Goal: Transaction & Acquisition: Purchase product/service

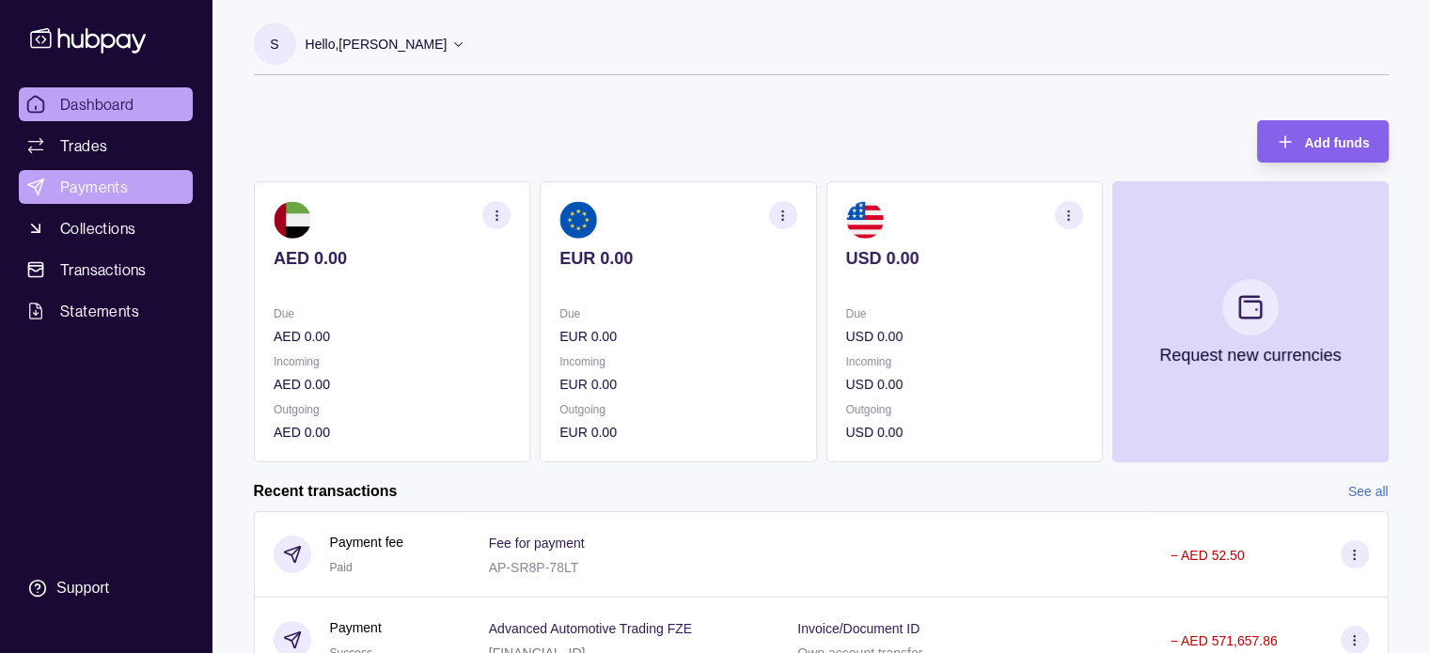
click at [86, 181] on span "Payments" at bounding box center [94, 187] width 68 height 23
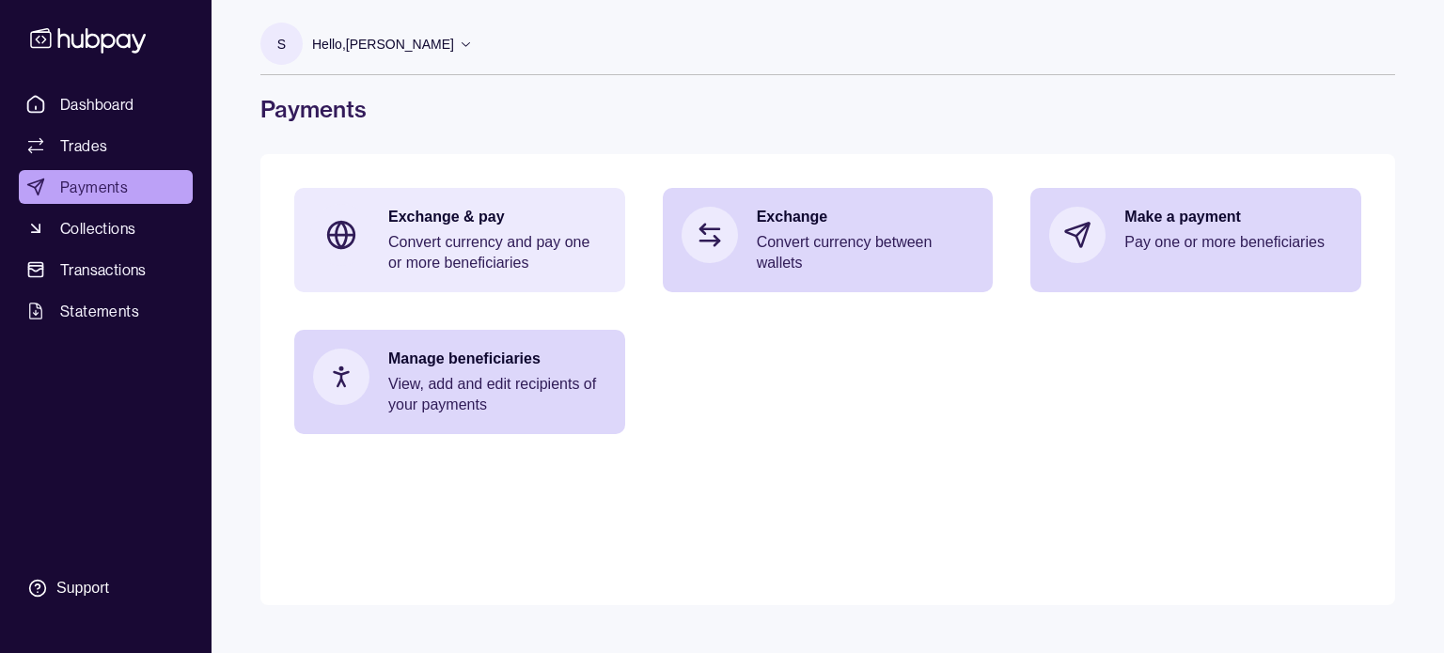
click at [403, 215] on p "Exchange & pay" at bounding box center [497, 217] width 218 height 21
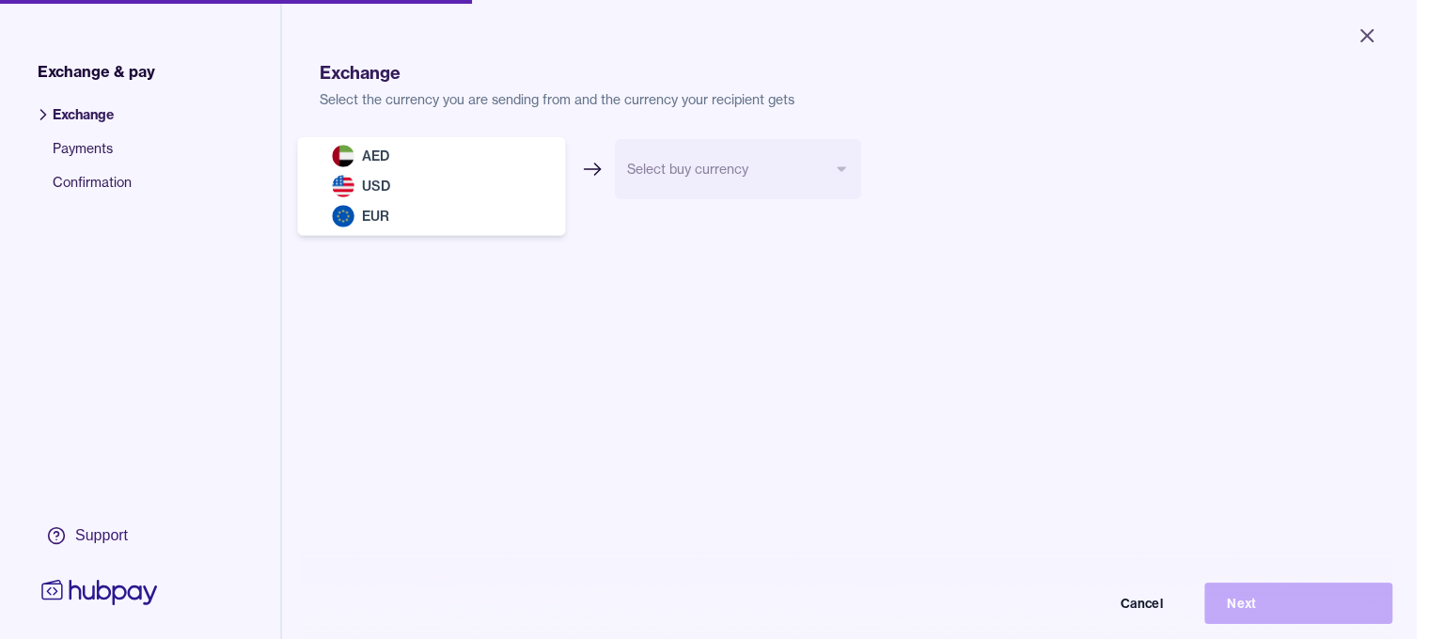
click at [532, 163] on body "Close Exchange & pay Exchange Payments Confirmation Support Exchange Select the…" at bounding box center [708, 319] width 1416 height 639
click at [842, 457] on html "Close Exchange & pay Exchange Payments Confirmation Support Exchange Select the…" at bounding box center [715, 319] width 1430 height 639
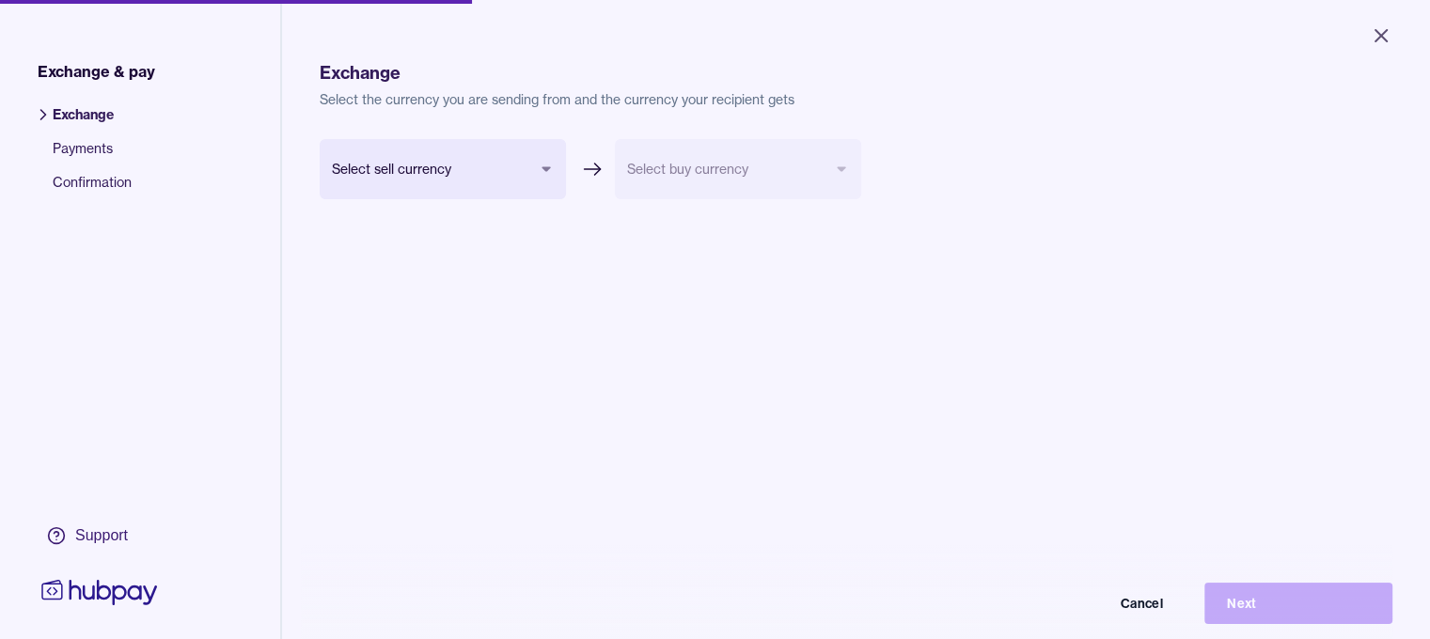
click at [99, 142] on span "Payments" at bounding box center [92, 156] width 79 height 34
click at [58, 149] on span "Payments" at bounding box center [92, 156] width 79 height 34
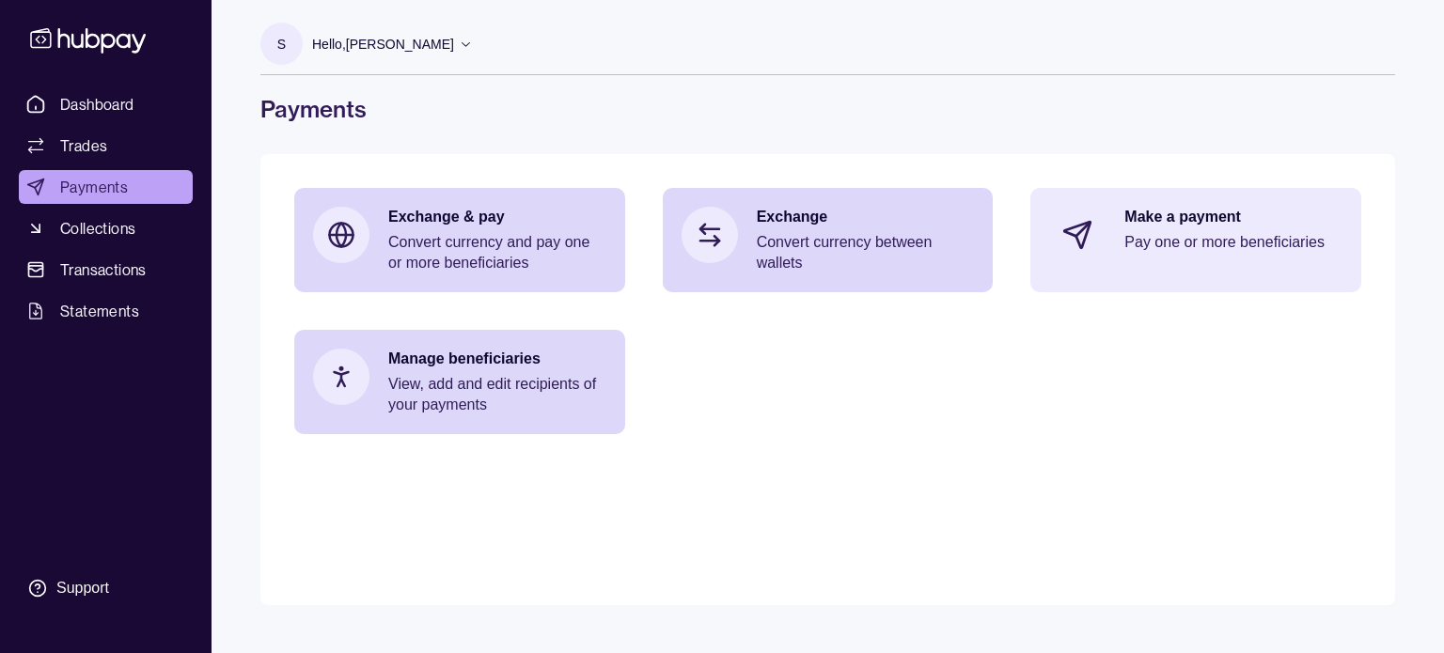
click at [1173, 262] on div "Make a payment Pay one or more beneficiaries" at bounding box center [1233, 235] width 218 height 56
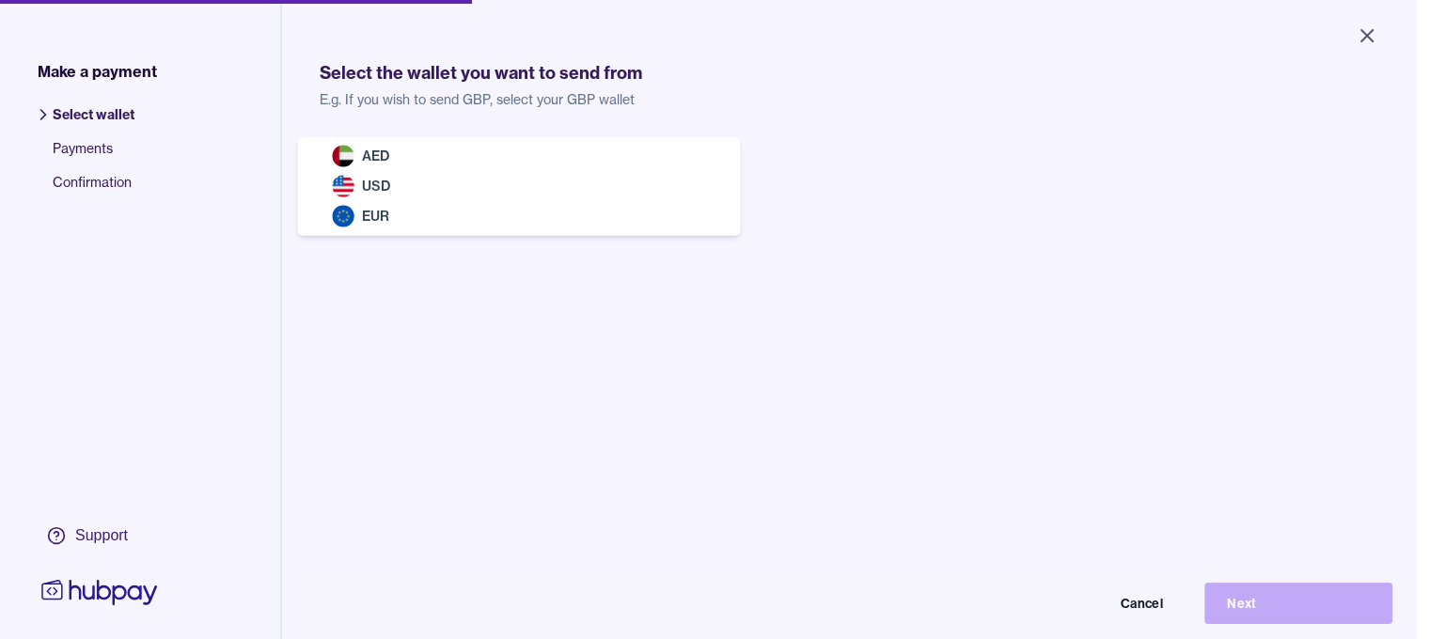
click at [475, 165] on body "Close Make a payment Select wallet Payments Confirmation Support Select the wal…" at bounding box center [708, 319] width 1416 height 639
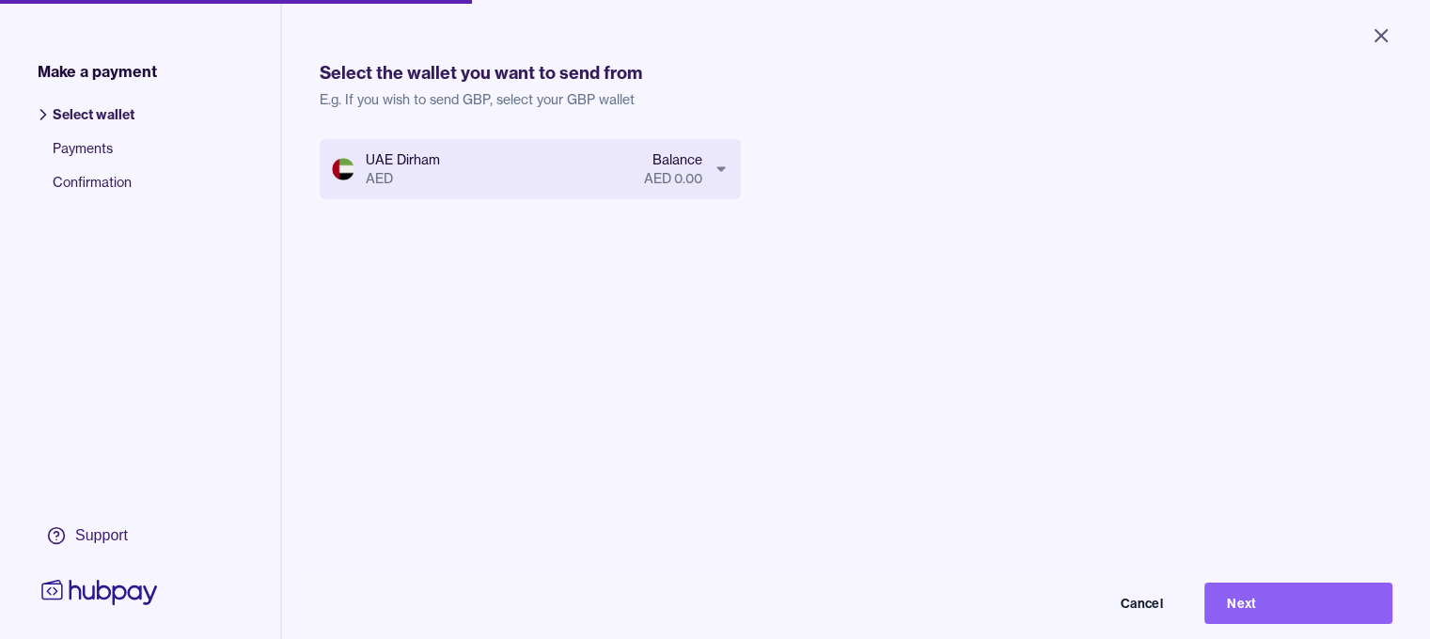
click at [475, 165] on body "Close Make a payment Select wallet Payments Confirmation Support Select the wal…" at bounding box center [715, 319] width 1430 height 639
click at [448, 172] on body "Close Make a payment Select wallet Payments Confirmation Support Select the wal…" at bounding box center [722, 326] width 1444 height 653
click at [440, 172] on body "Close Make a payment Select wallet Payments Confirmation Support Select the wal…" at bounding box center [715, 319] width 1430 height 639
click at [447, 165] on body "Close Make a payment Select wallet Payments Confirmation Support Select the wal…" at bounding box center [715, 319] width 1430 height 639
click at [509, 181] on body "Close Make a payment Select wallet Payments Confirmation Support Select the wal…" at bounding box center [722, 326] width 1444 height 653
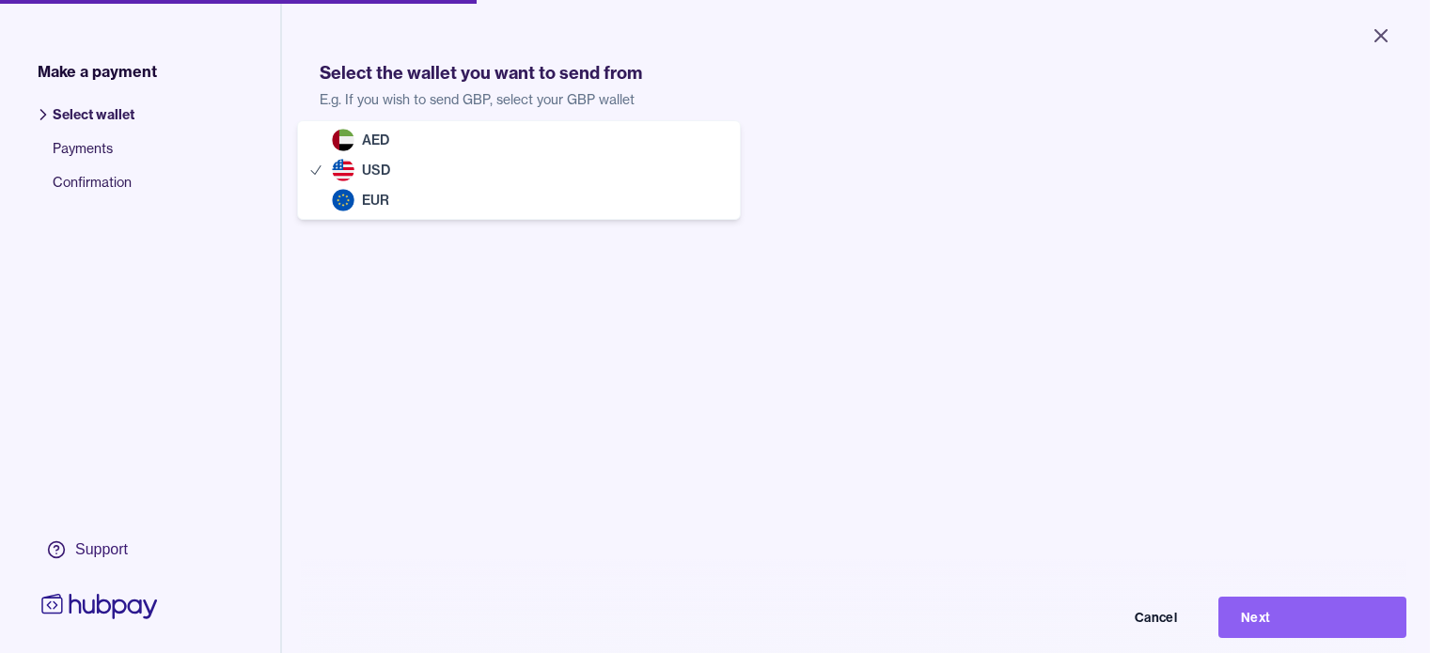
click at [502, 174] on body "Close Make a payment Select wallet Payments Confirmation Support Select the wal…" at bounding box center [715, 326] width 1430 height 653
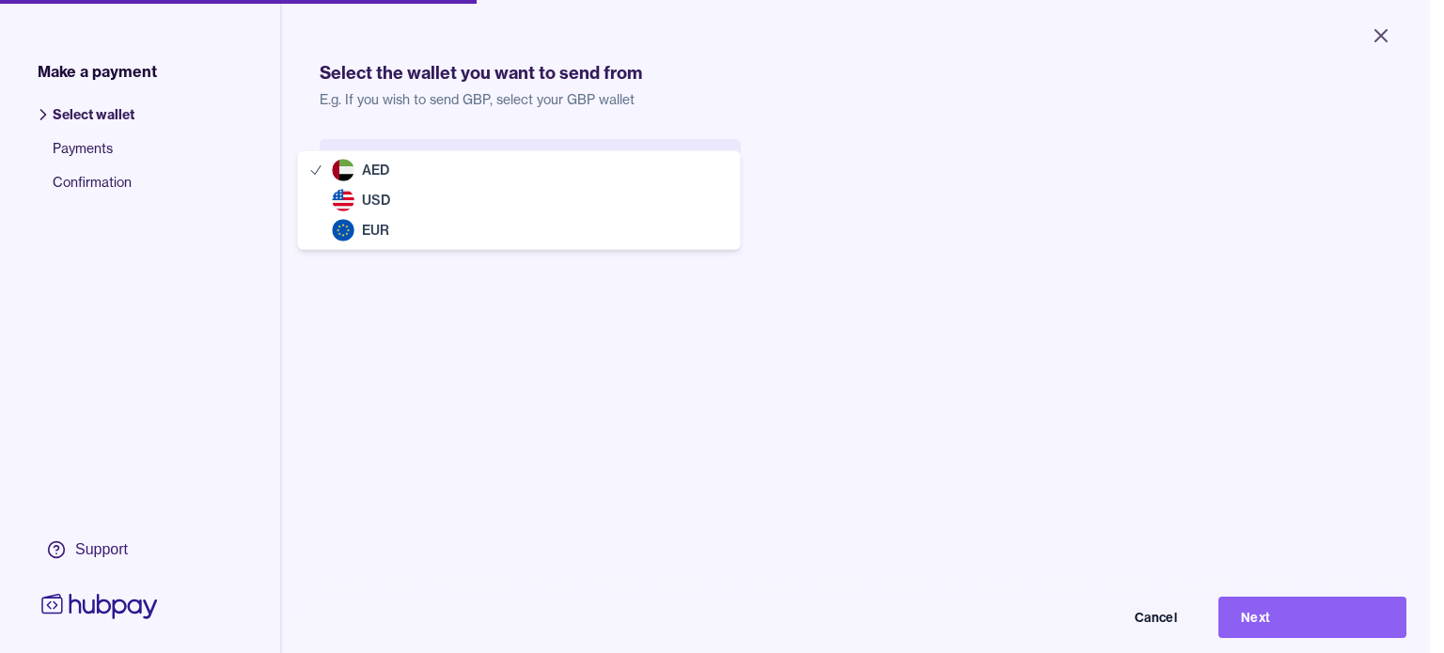
click at [485, 153] on body "Close Make a payment Select wallet Payments Confirmation Support Select the wal…" at bounding box center [715, 326] width 1430 height 653
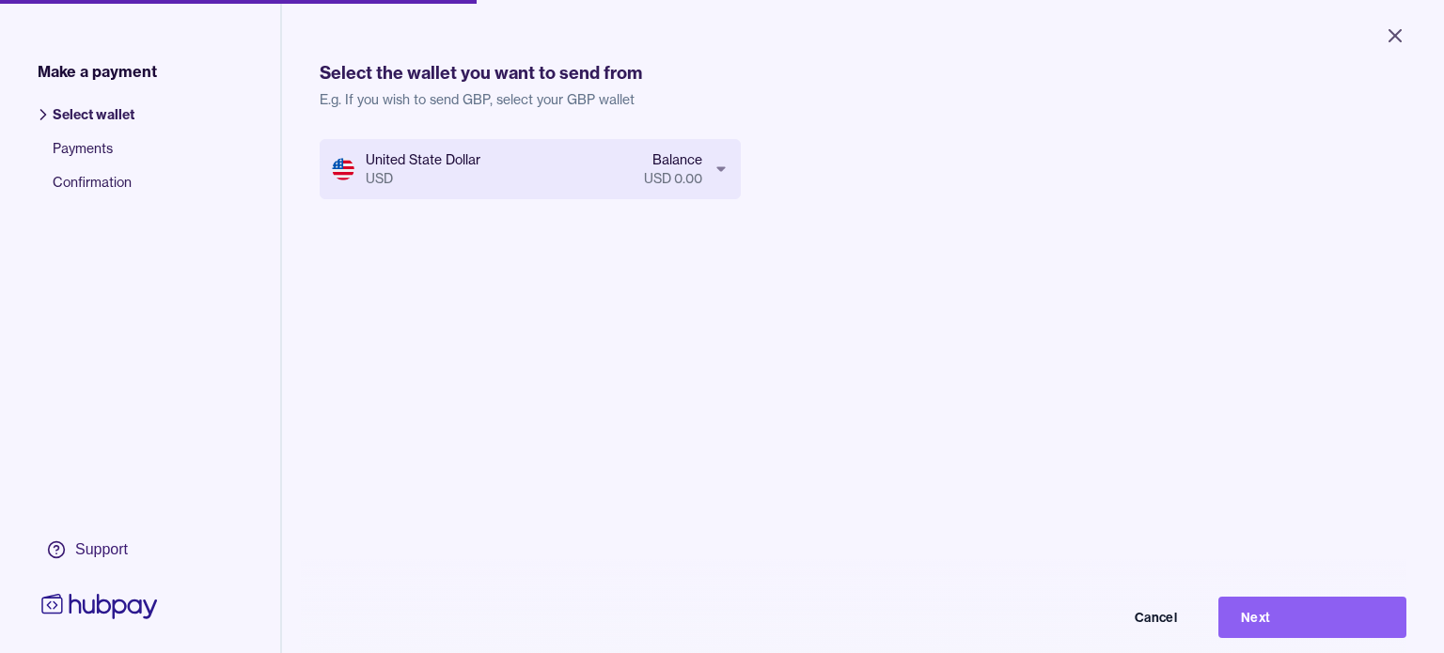
click at [479, 176] on body "Close Make a payment Select wallet Payments Confirmation Support Select the wal…" at bounding box center [722, 326] width 1444 height 653
click at [97, 152] on span "Payments" at bounding box center [94, 156] width 82 height 34
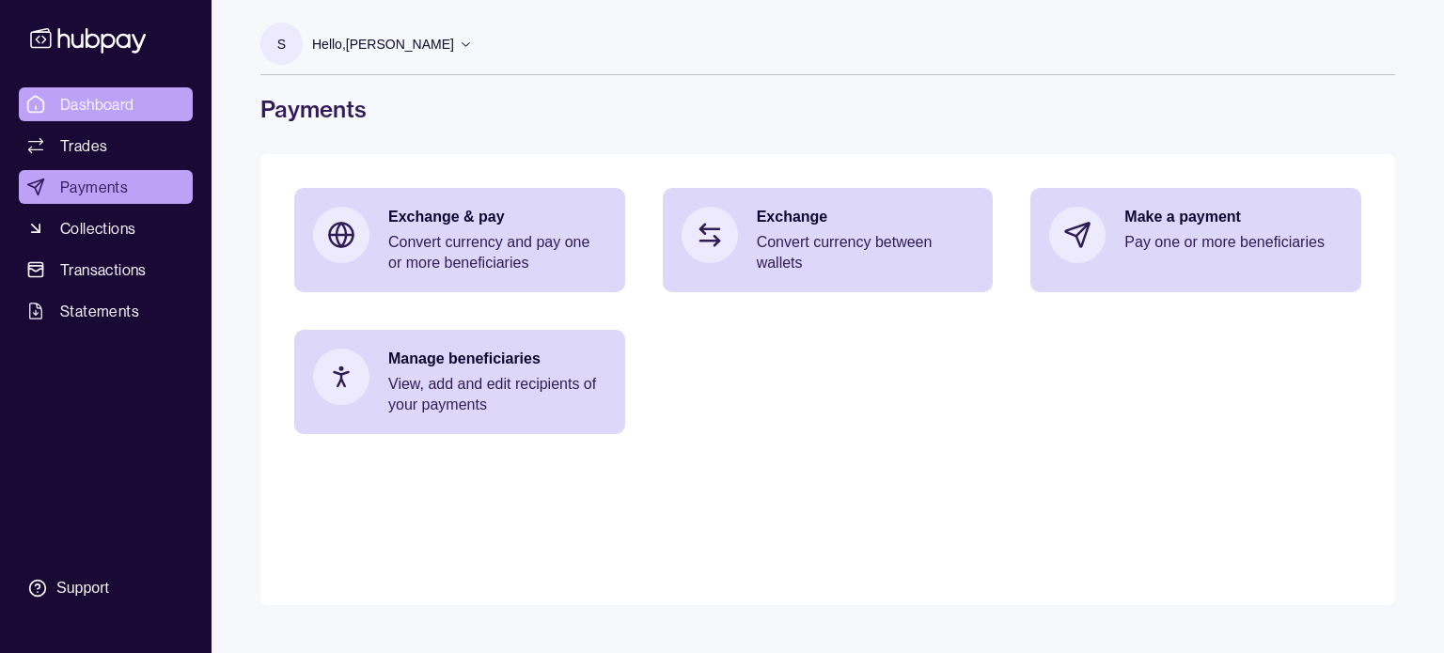
click at [98, 105] on span "Dashboard" at bounding box center [97, 104] width 74 height 23
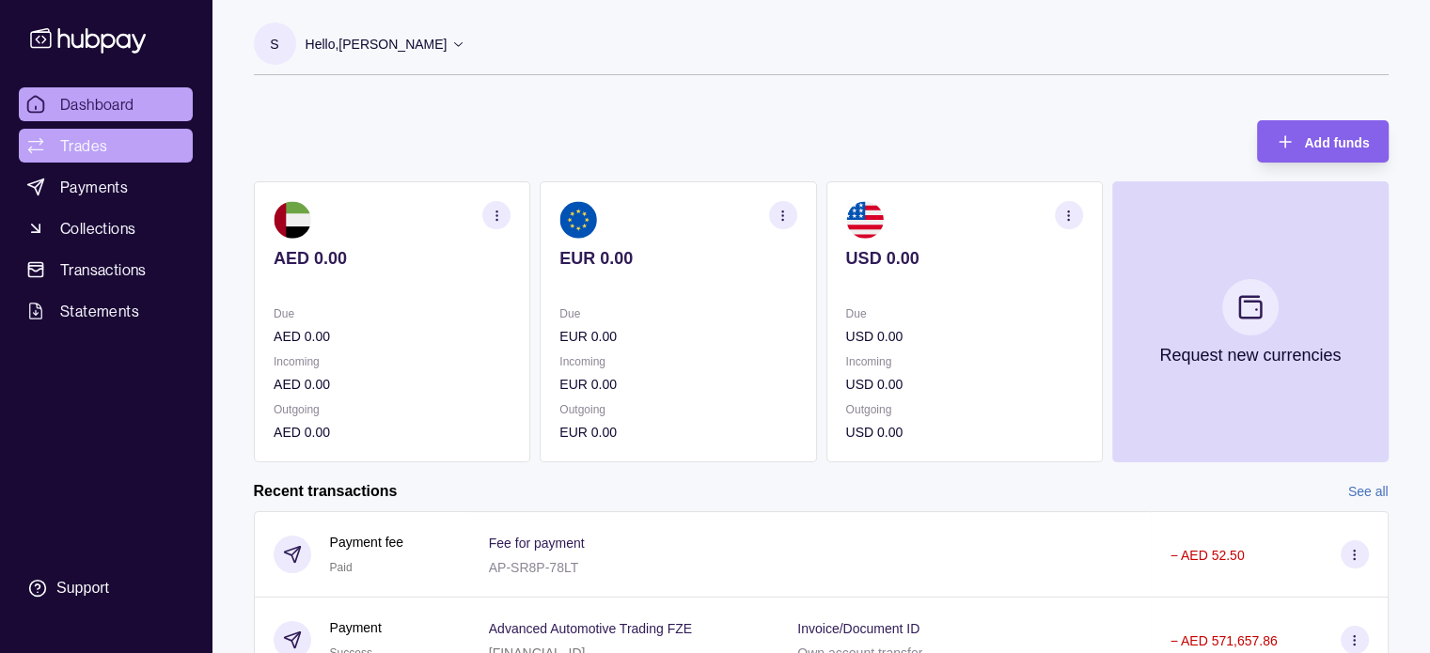
click at [86, 146] on span "Trades" at bounding box center [83, 145] width 47 height 23
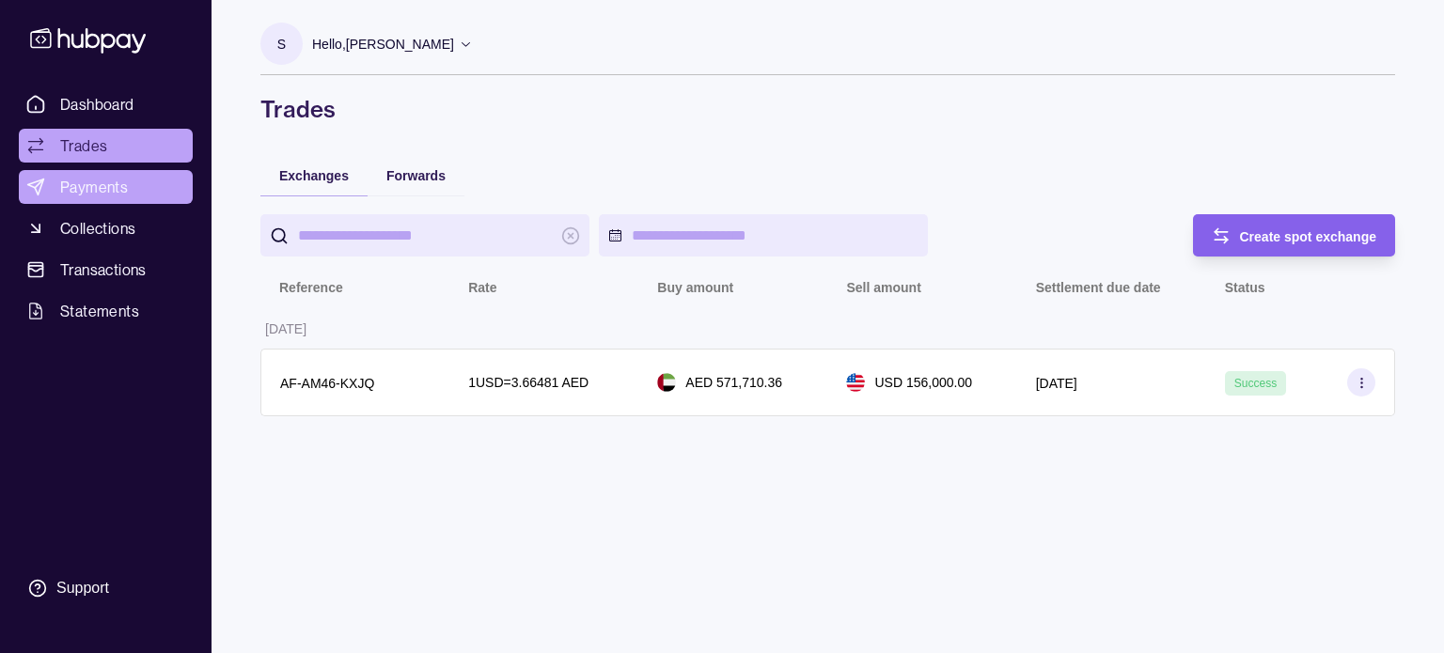
click at [80, 191] on span "Payments" at bounding box center [94, 187] width 68 height 23
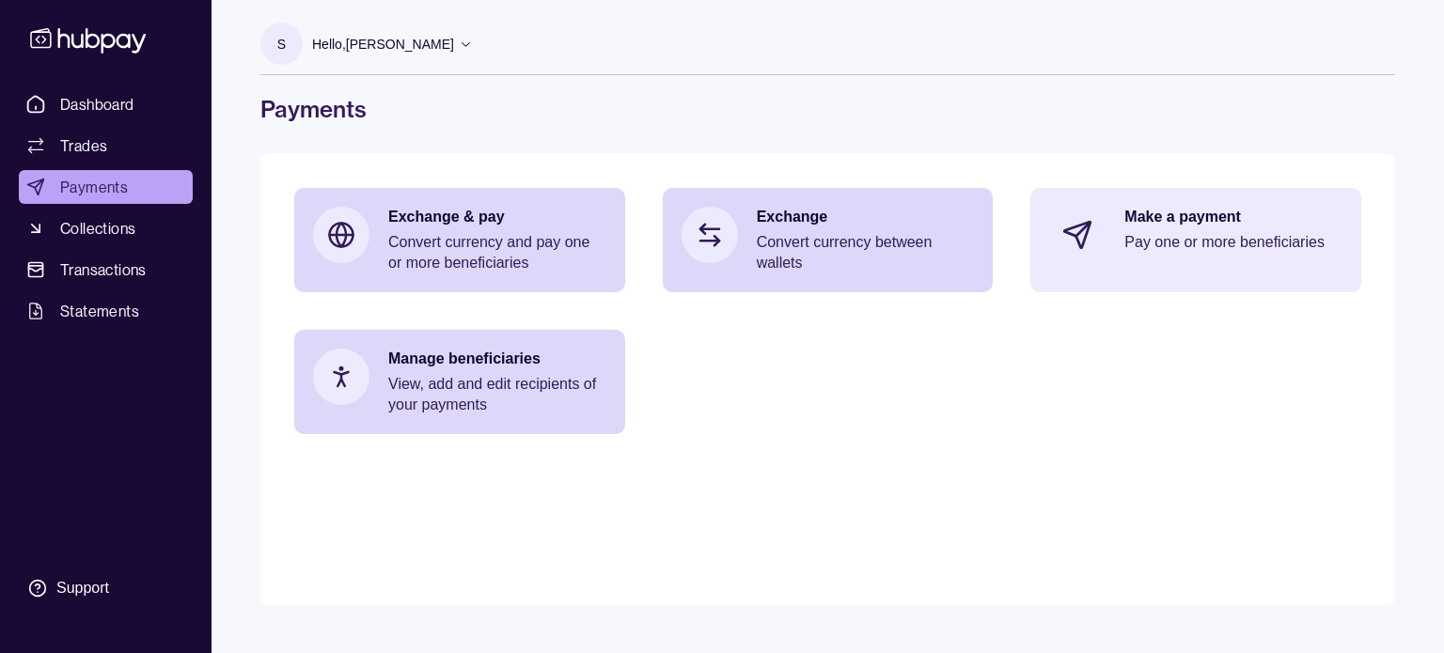
click at [1108, 228] on section at bounding box center [1077, 235] width 62 height 62
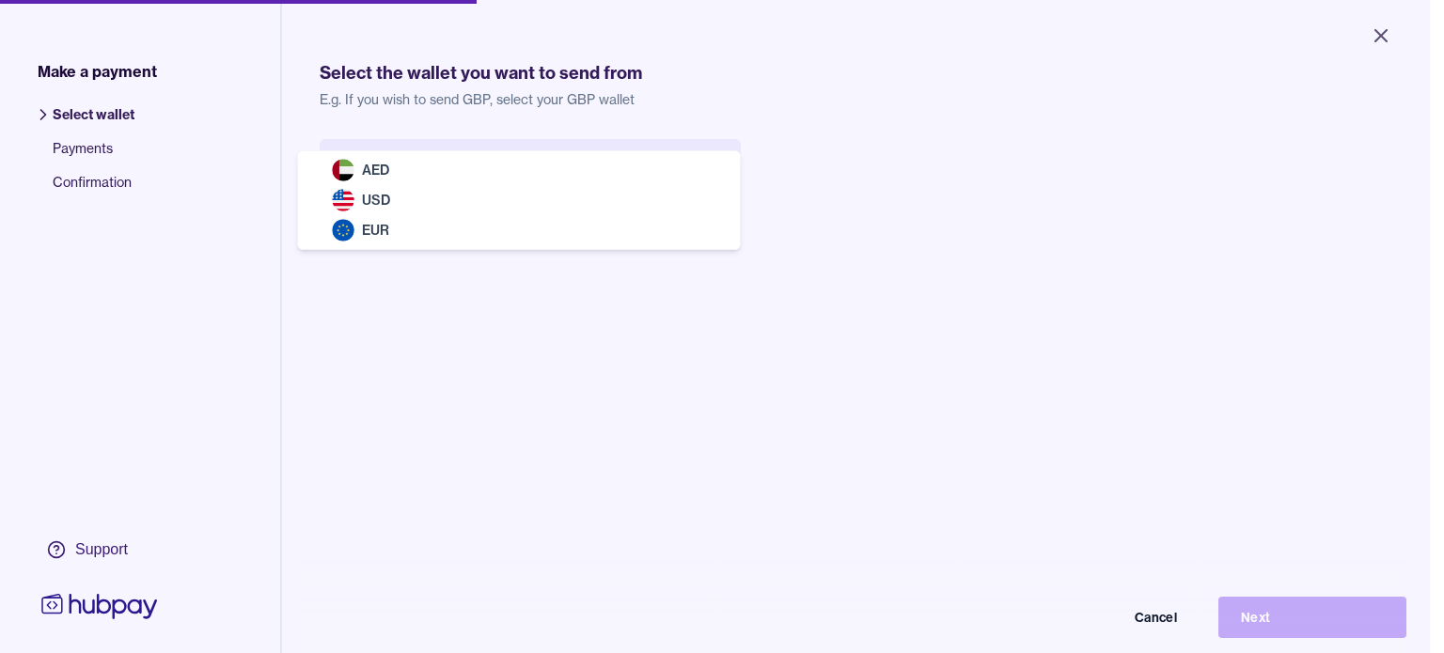
click at [726, 170] on body "Close Make a payment Select wallet Payments Confirmation Support Select the wal…" at bounding box center [715, 326] width 1430 height 653
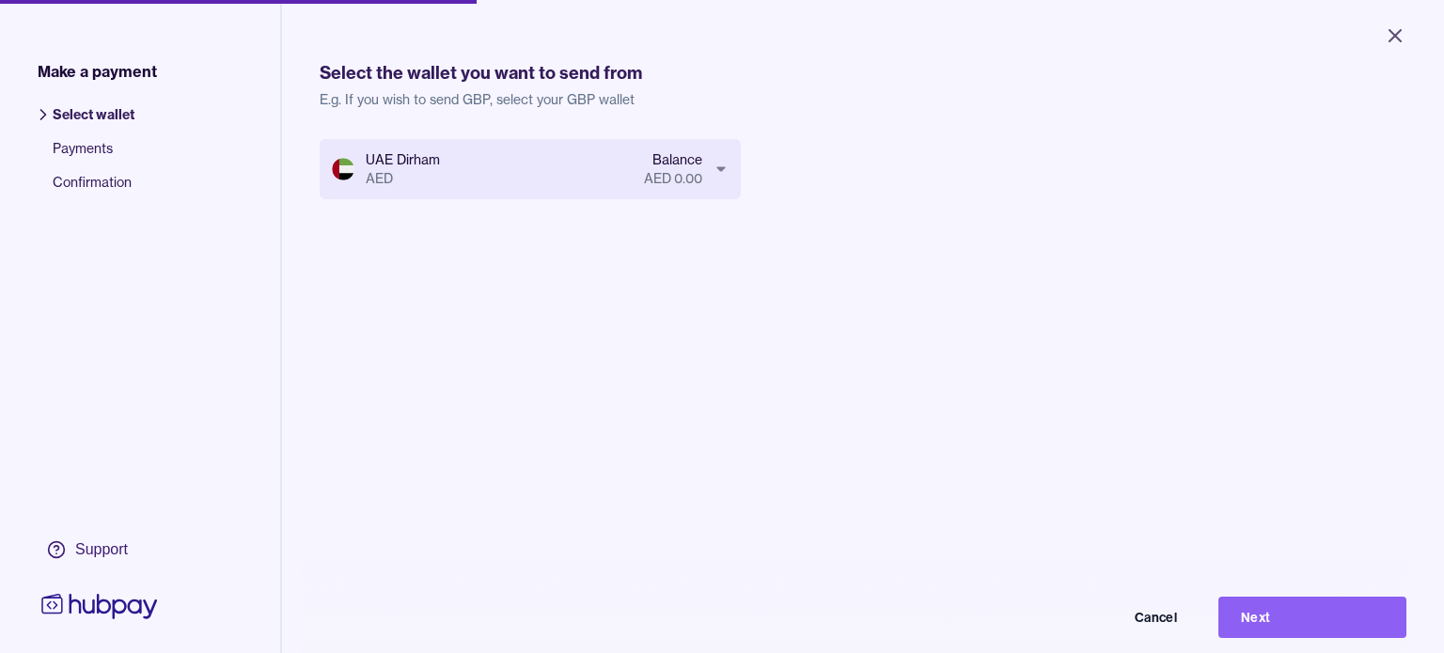
click at [732, 179] on body "Close Make a payment Select wallet Payments Confirmation Support Select the wal…" at bounding box center [722, 326] width 1444 height 653
click at [684, 160] on body "Close Make a payment Select wallet Payments Confirmation Support Select the wal…" at bounding box center [722, 326] width 1444 height 653
click at [87, 148] on span "Payments" at bounding box center [94, 156] width 82 height 34
click at [91, 176] on span "Confirmation" at bounding box center [94, 190] width 82 height 34
click at [39, 116] on icon at bounding box center [43, 114] width 19 height 19
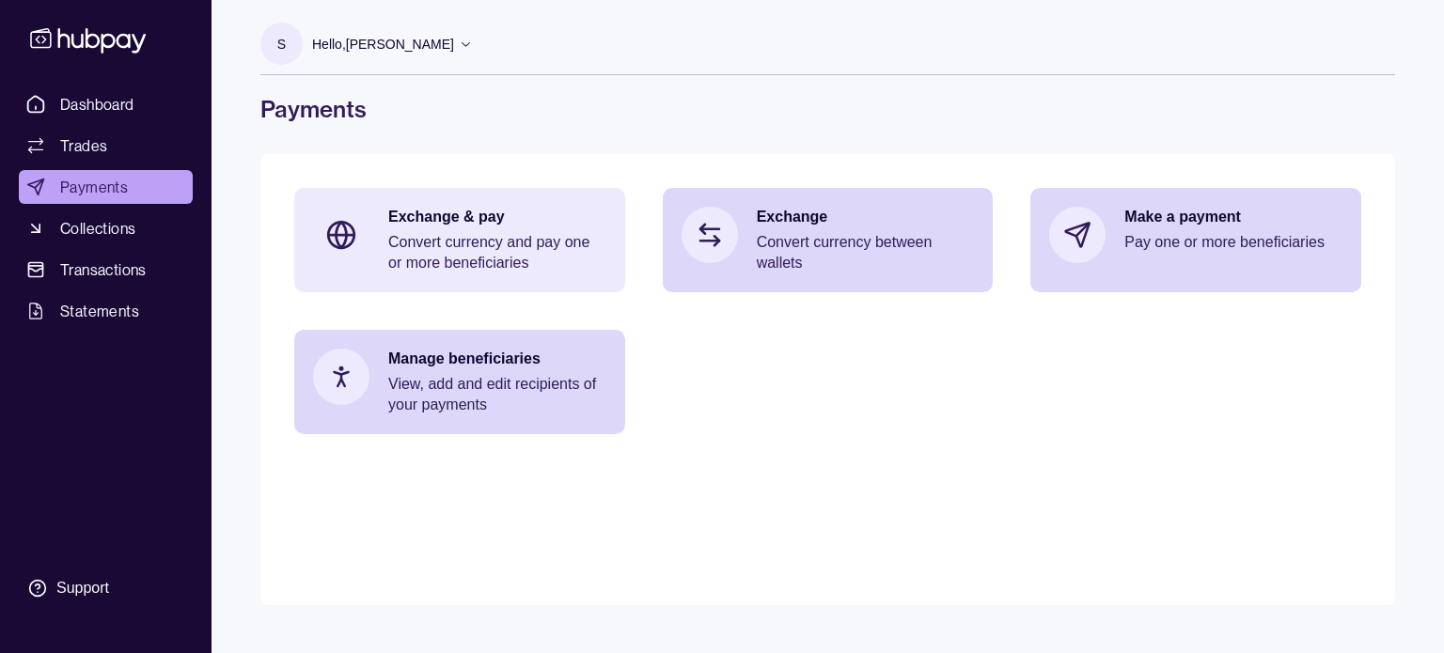
click at [421, 276] on div "Exchange & pay Convert currency and pay one or more beneficiaries" at bounding box center [459, 240] width 331 height 104
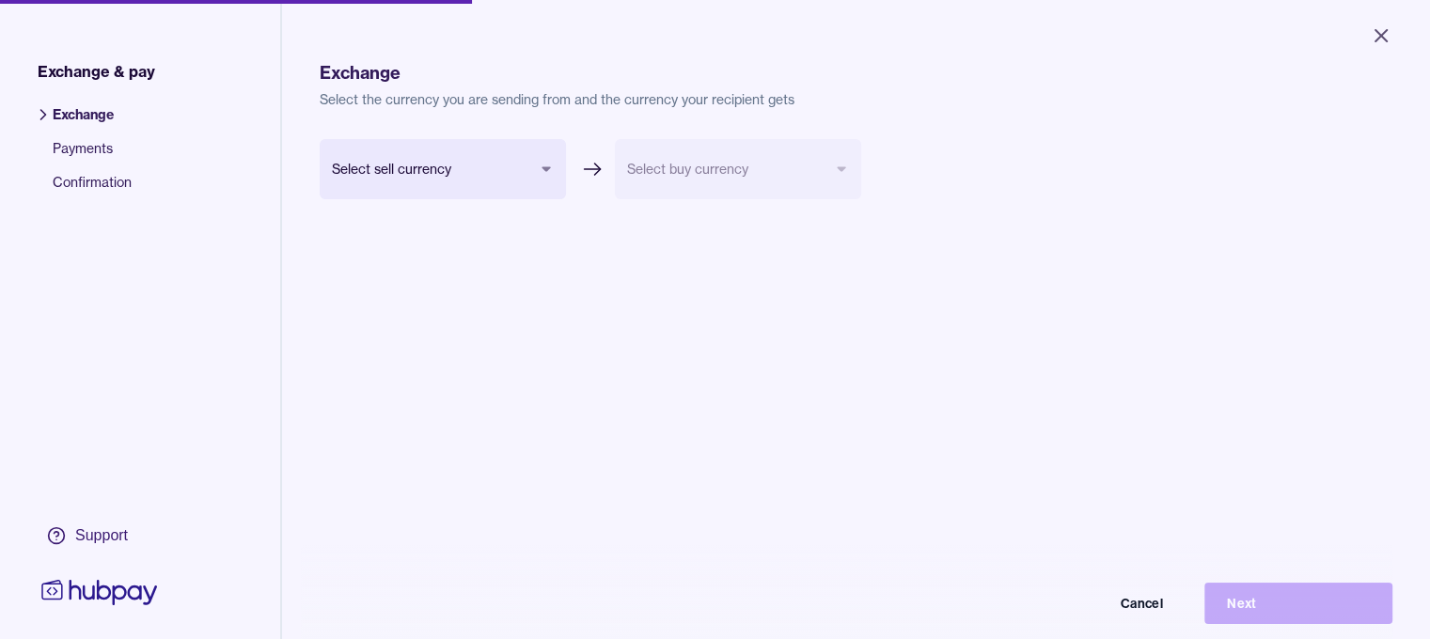
click at [477, 201] on form "Select sell currency *** *** *** Select buy currency Cancel Next" at bounding box center [591, 257] width 542 height 237
click at [97, 149] on span "Payments" at bounding box center [92, 156] width 79 height 34
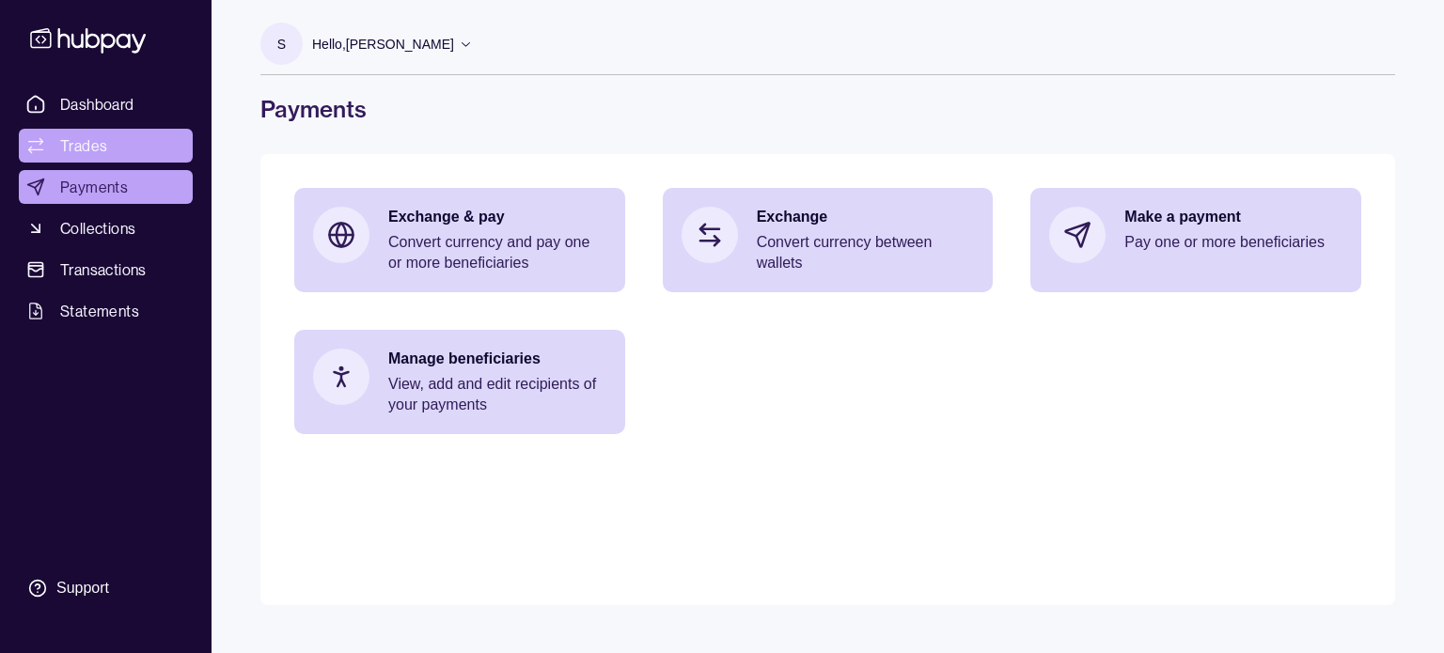
click at [71, 143] on span "Trades" at bounding box center [83, 145] width 47 height 23
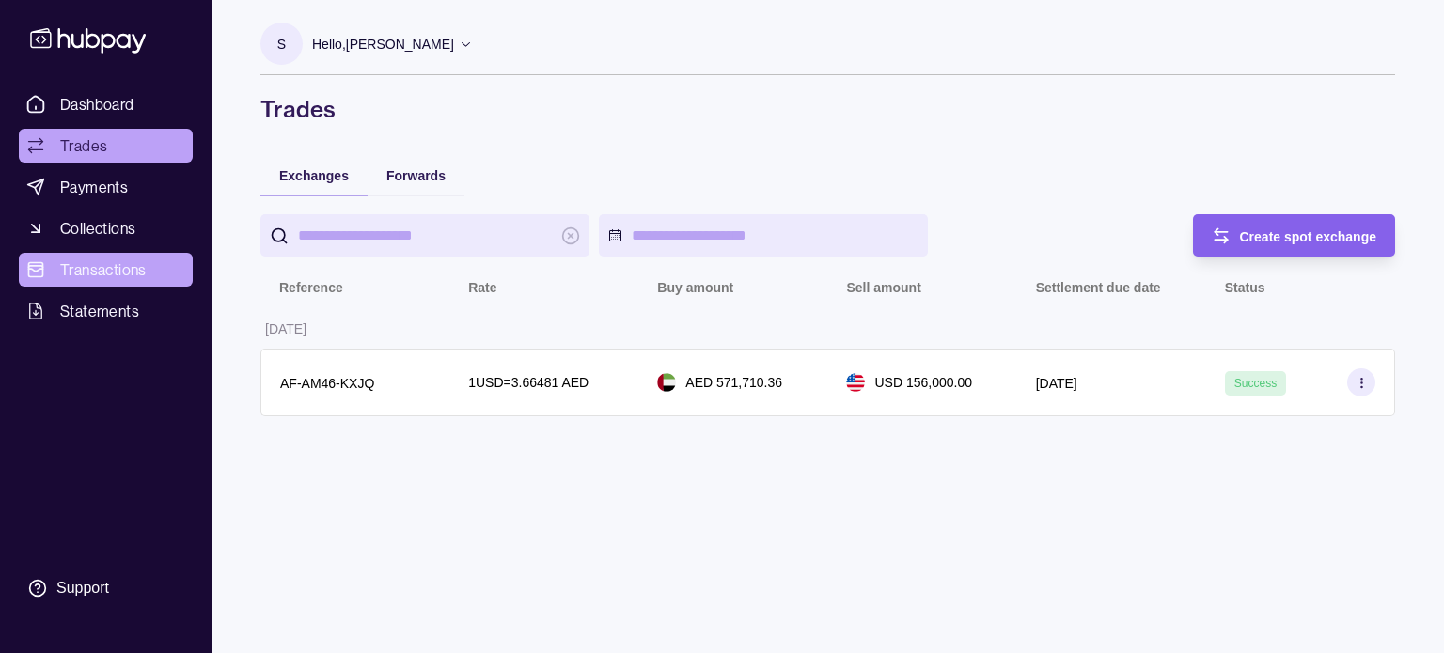
click at [81, 271] on span "Transactions" at bounding box center [103, 270] width 86 height 23
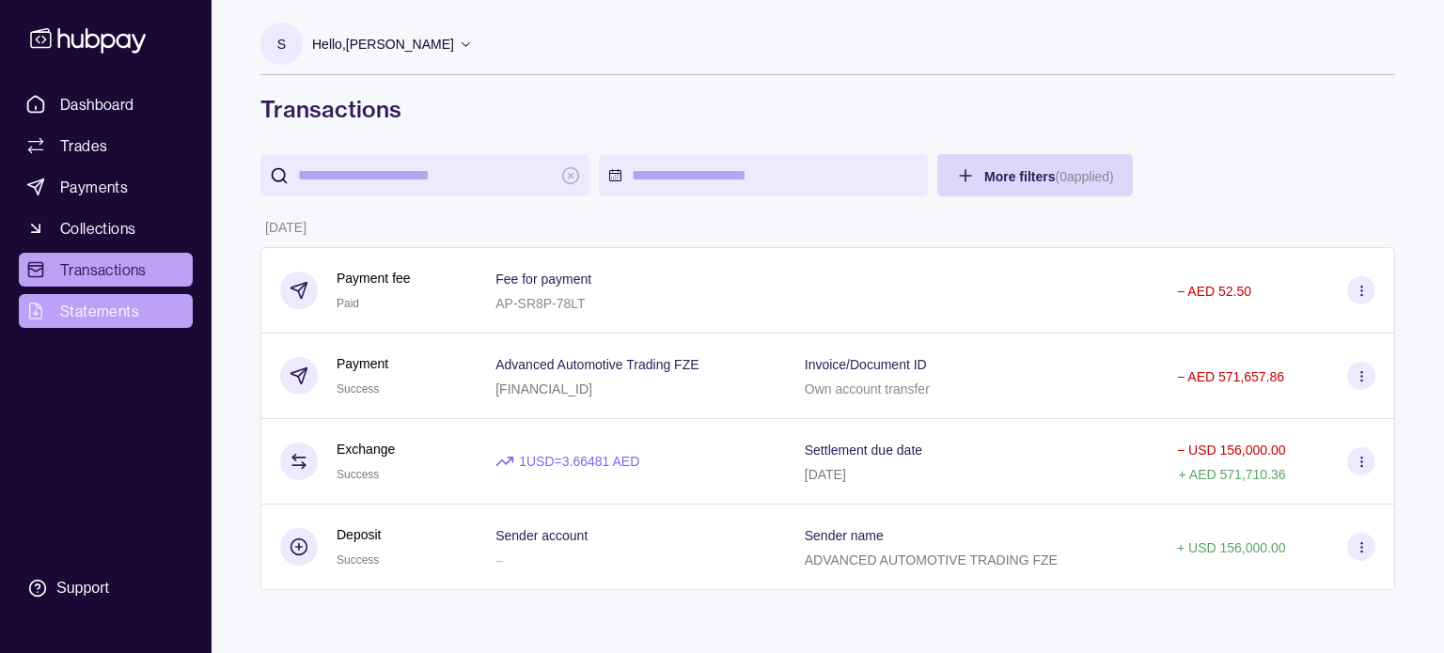
click at [80, 311] on span "Statements" at bounding box center [99, 311] width 79 height 23
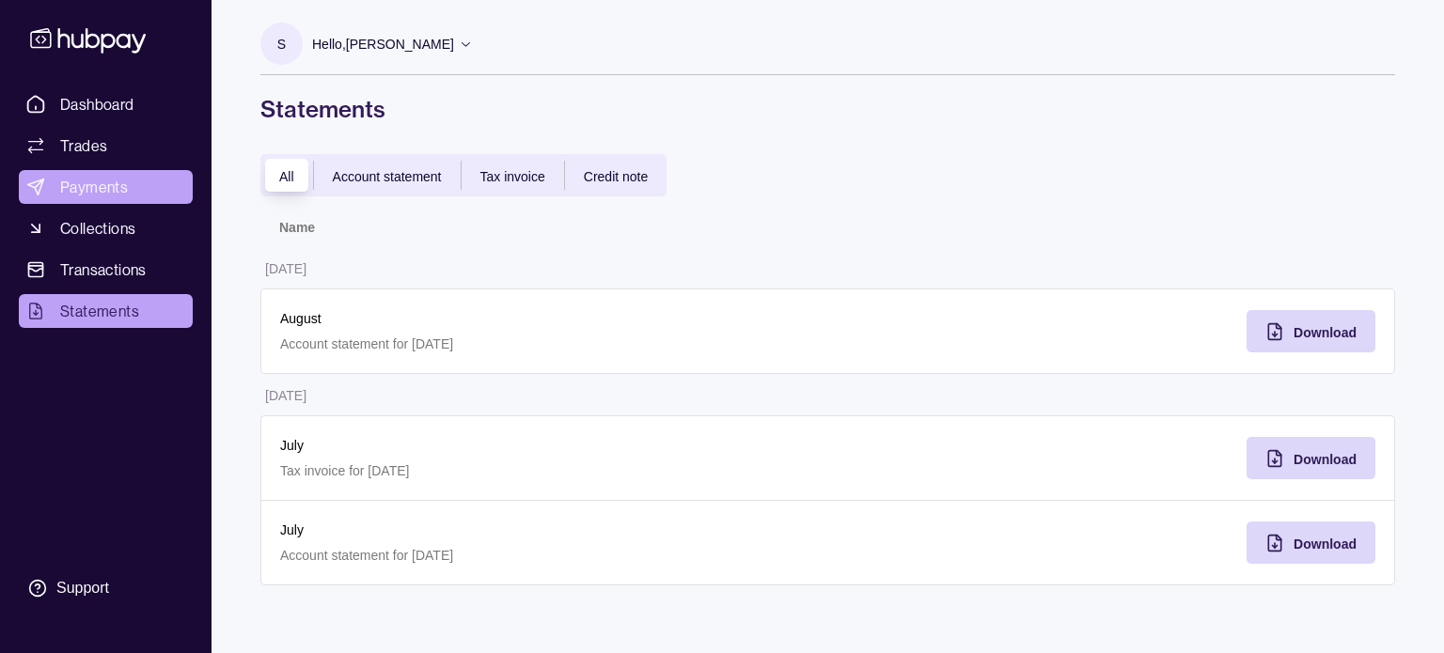
click at [93, 182] on span "Payments" at bounding box center [94, 187] width 68 height 23
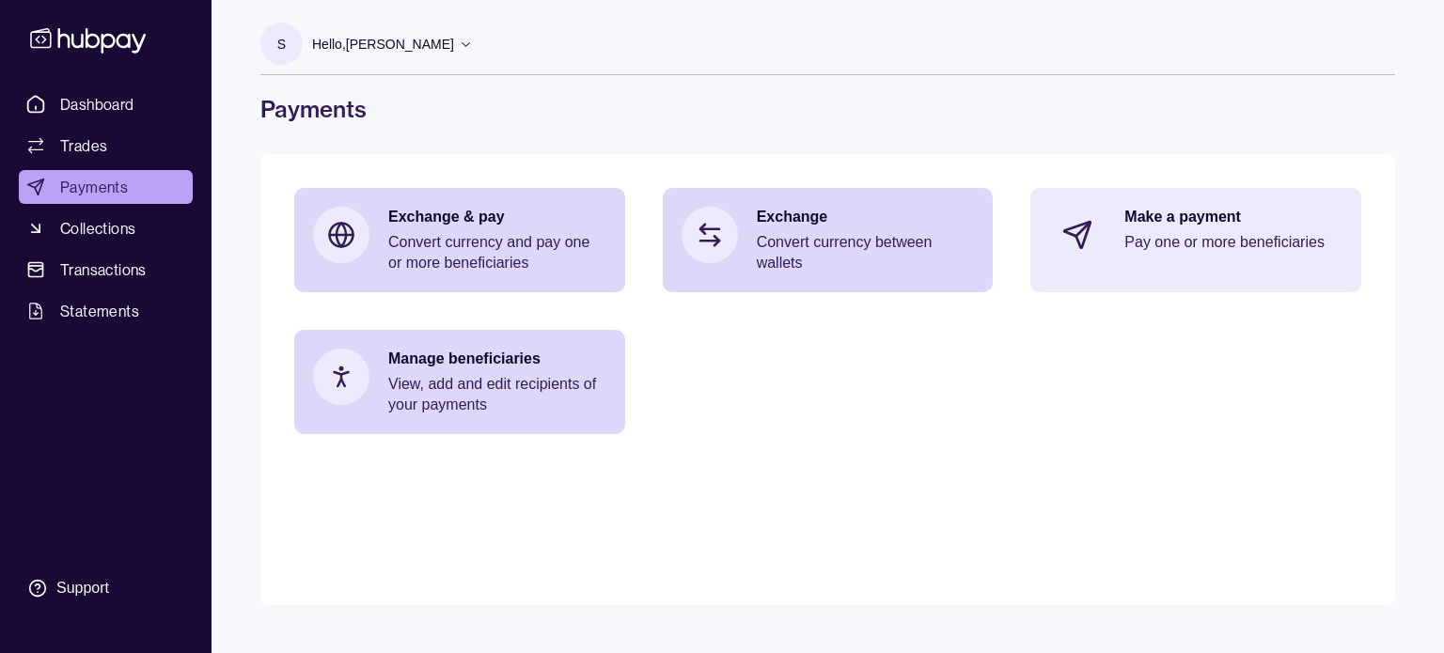
click at [1279, 217] on p "Make a payment" at bounding box center [1233, 217] width 218 height 21
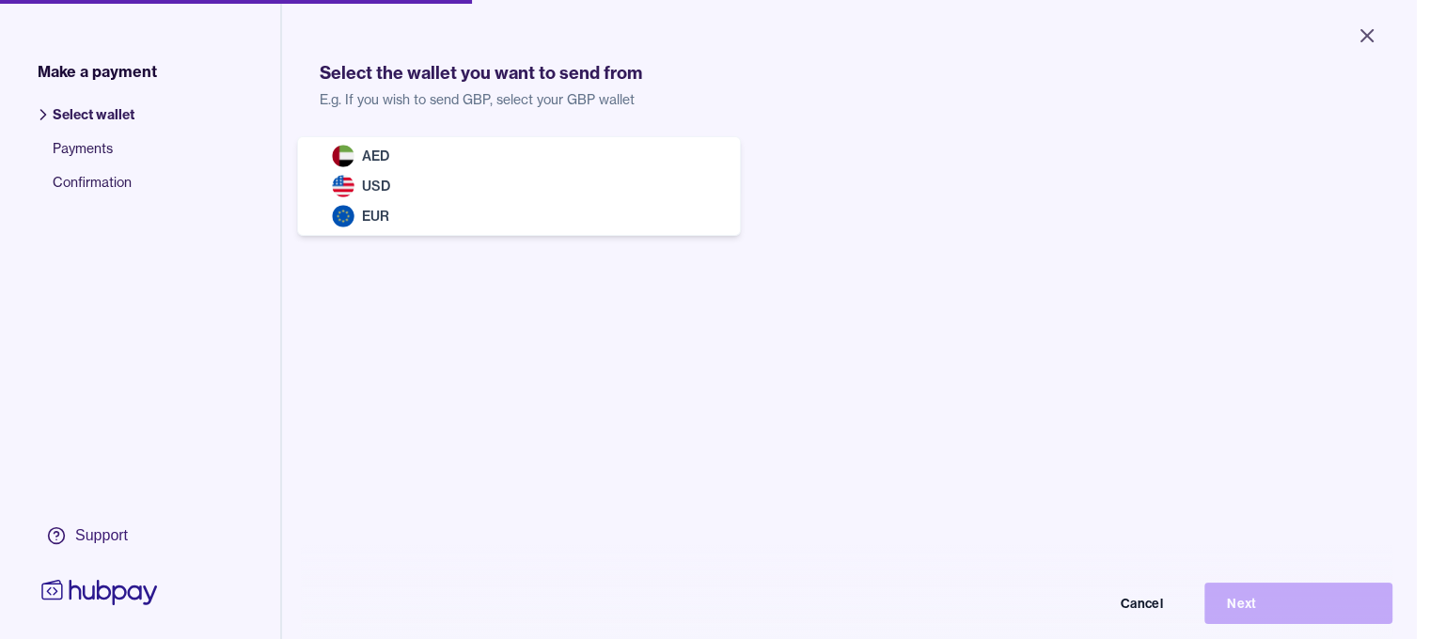
click at [455, 193] on body "Close Make a payment Select wallet Payments Confirmation Support Select the wal…" at bounding box center [708, 319] width 1416 height 639
click at [456, 179] on body "Close Make a payment Select wallet Payments Confirmation Support Select the wal…" at bounding box center [708, 319] width 1416 height 639
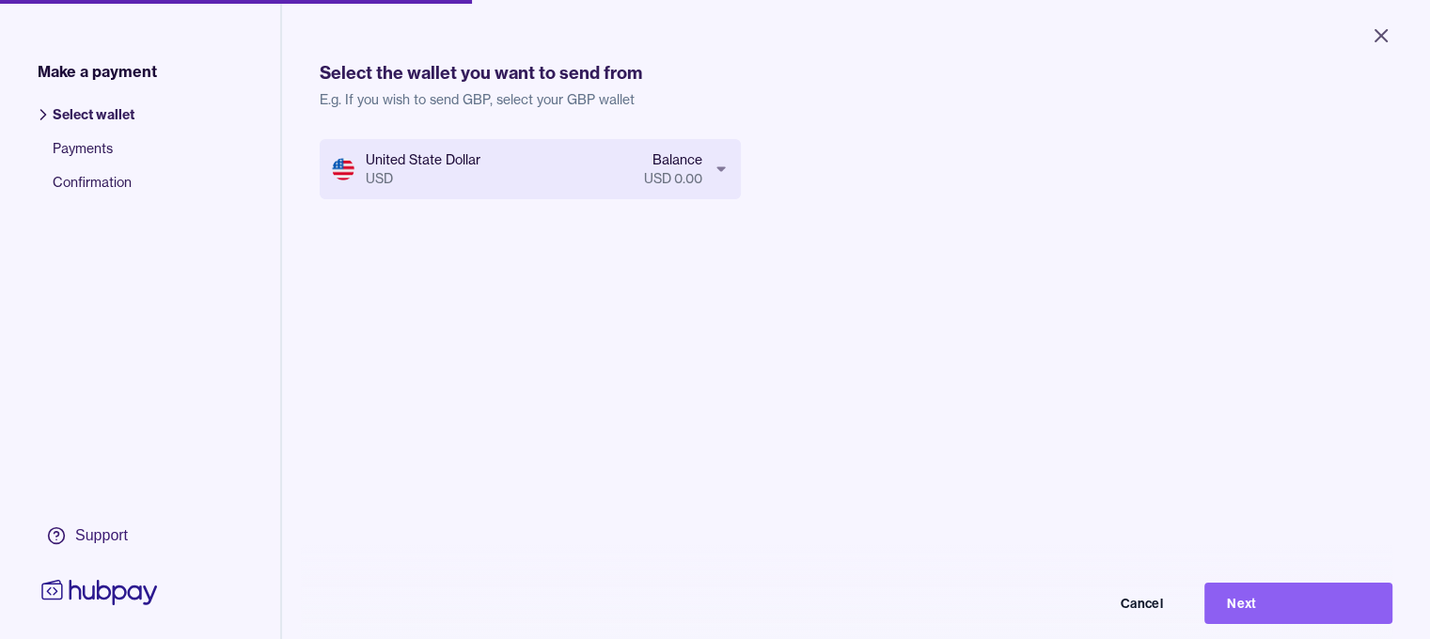
click at [436, 171] on body "Close Make a payment Select wallet Payments Confirmation Support Select the wal…" at bounding box center [715, 319] width 1430 height 639
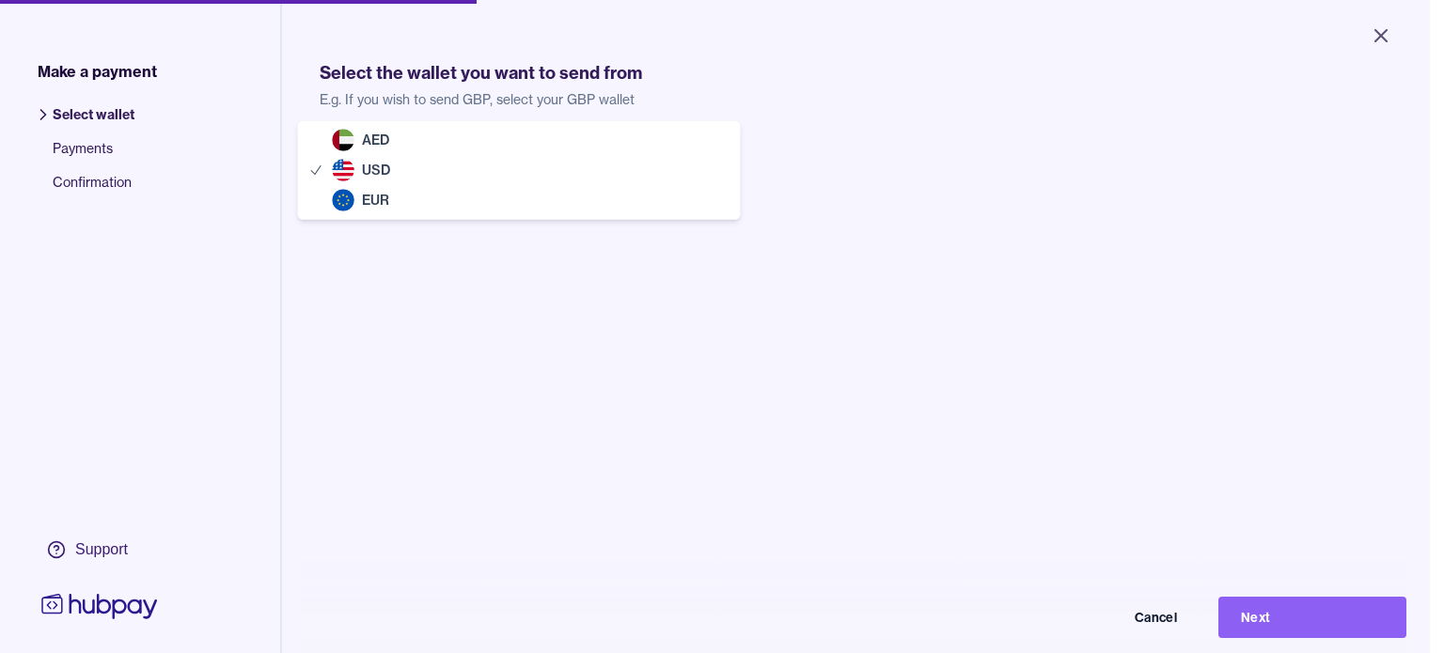
drag, startPoint x: 416, startPoint y: 207, endPoint x: 478, endPoint y: 223, distance: 63.2
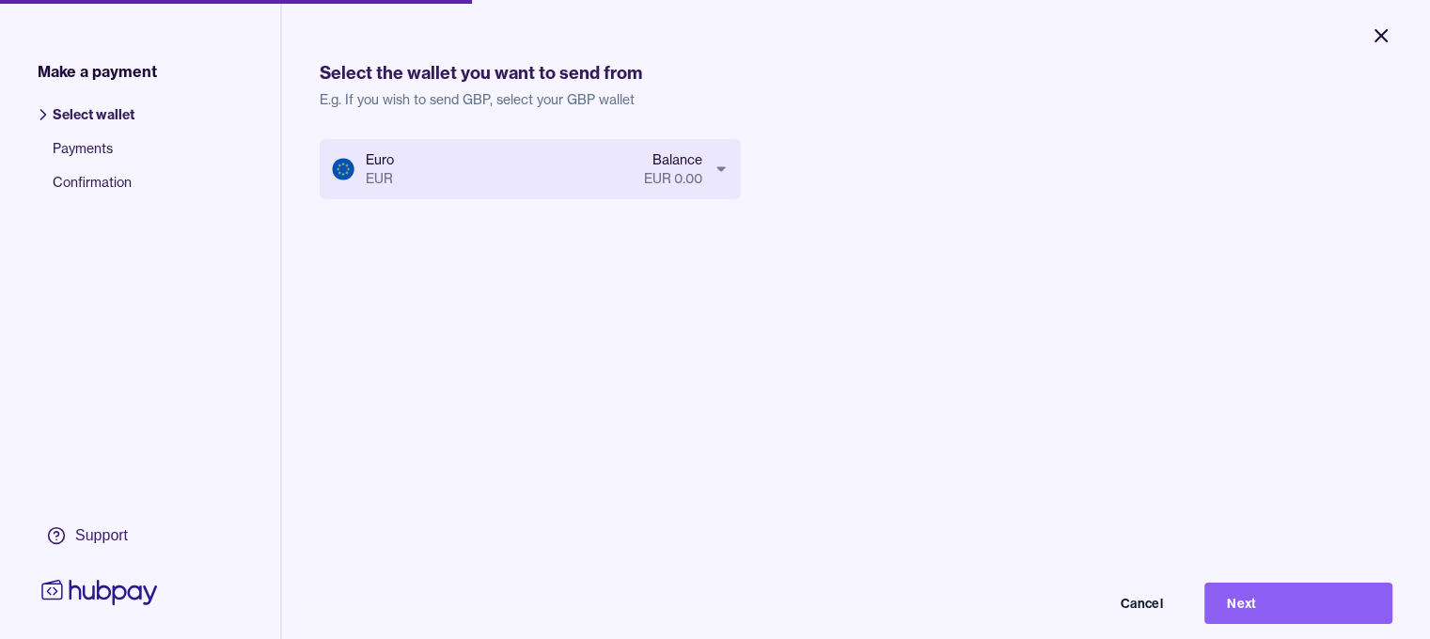
click at [1390, 37] on icon "Close" at bounding box center [1381, 35] width 23 height 23
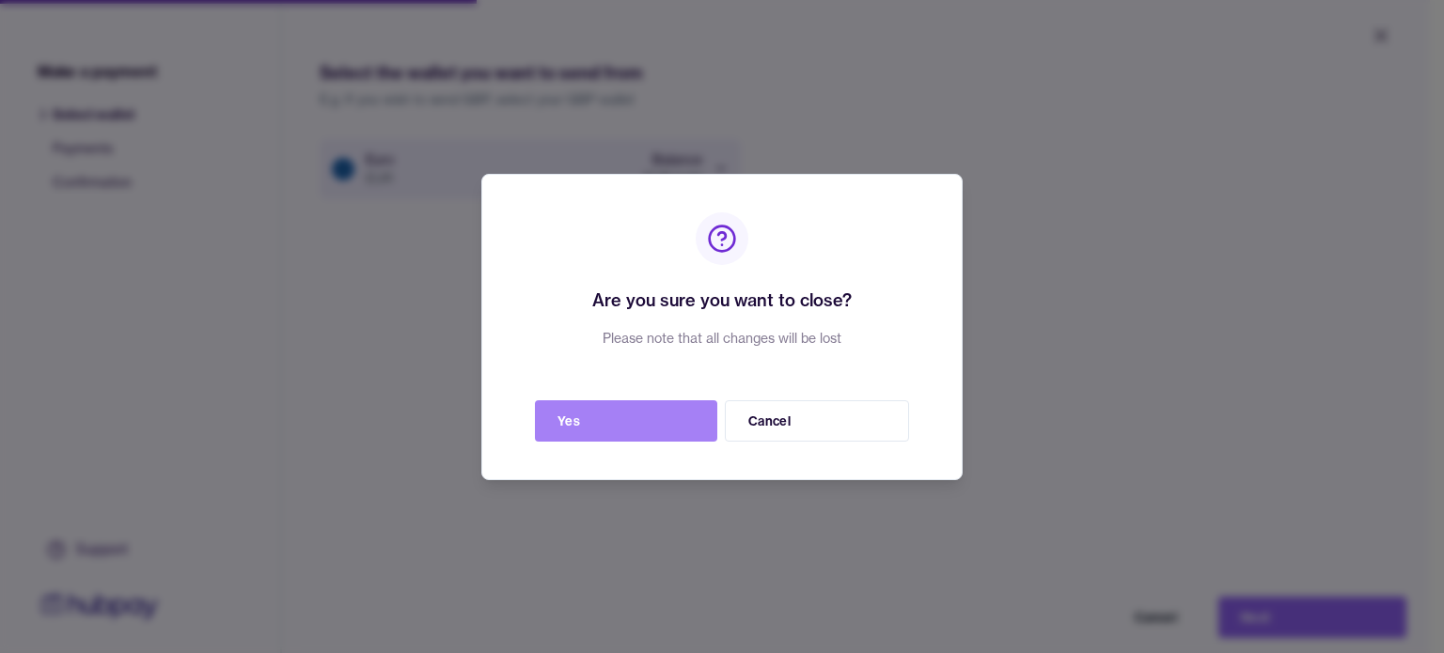
click at [624, 431] on button "Yes" at bounding box center [626, 421] width 182 height 41
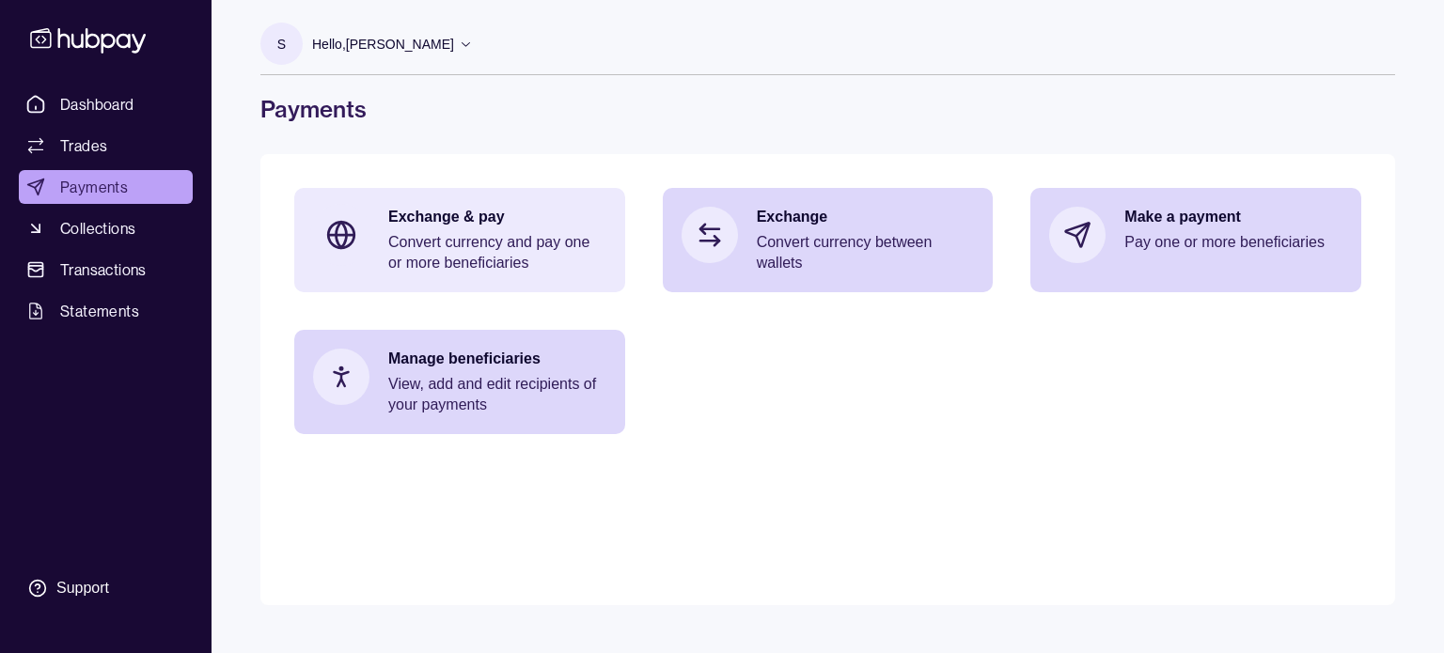
click at [459, 193] on div "Exchange & pay Convert currency and pay one or more beneficiaries" at bounding box center [459, 240] width 331 height 104
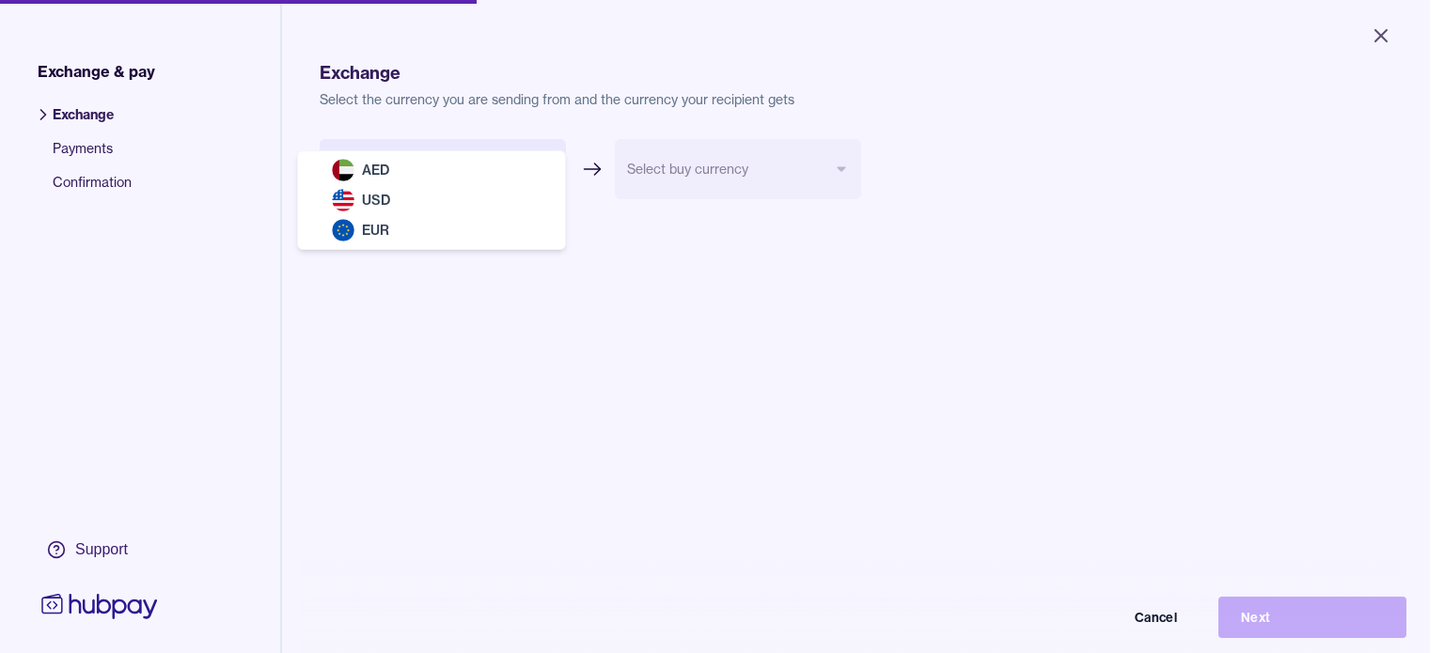
click at [479, 188] on body "Close Exchange & pay Exchange Payments Confirmation Support Exchange Select the…" at bounding box center [715, 326] width 1430 height 653
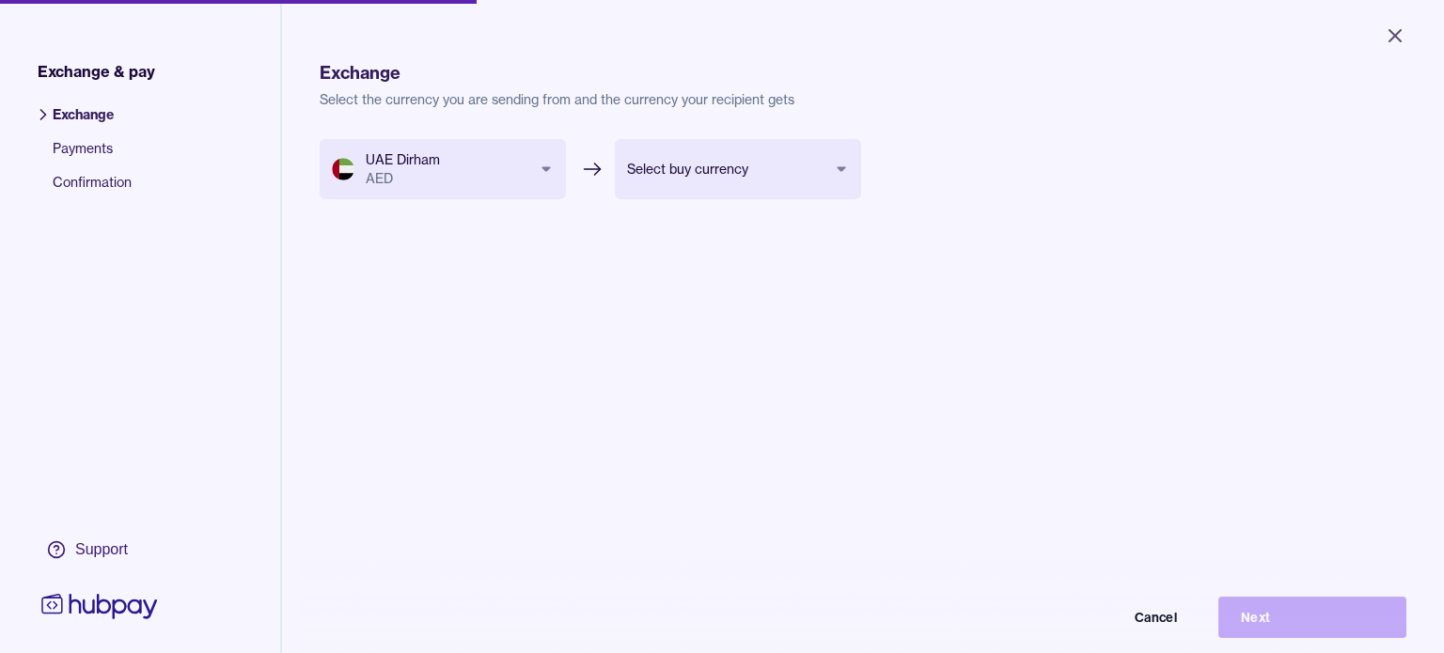
click at [475, 177] on body "Close Exchange & pay Exchange Payments Confirmation Support Exchange Select the…" at bounding box center [722, 326] width 1444 height 653
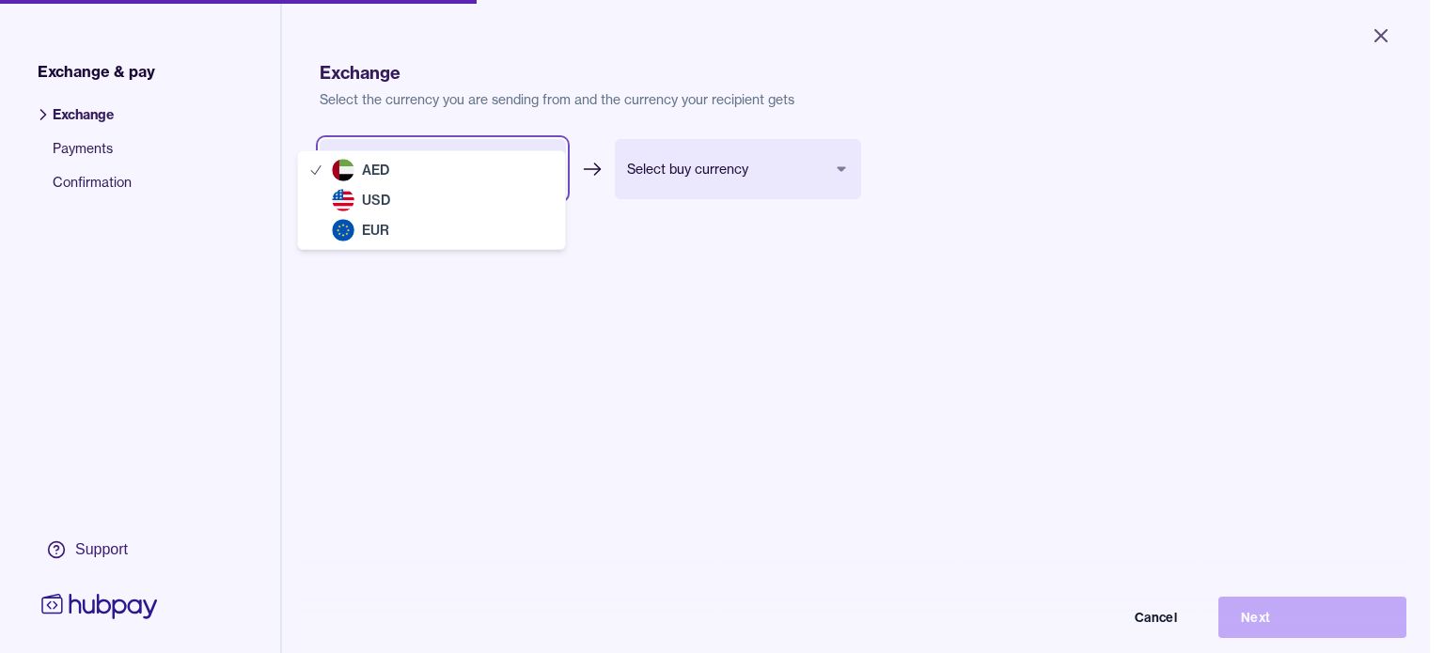
click at [609, 300] on html "Close Exchange & pay Exchange Payments Confirmation Support Exchange Select the…" at bounding box center [722, 326] width 1444 height 653
click at [511, 157] on body "Close Exchange & pay Exchange Payments Confirmation Support Exchange Select the…" at bounding box center [715, 326] width 1430 height 653
click at [778, 319] on html "Close Exchange & pay Exchange Payments Confirmation Support Exchange Select the…" at bounding box center [722, 326] width 1444 height 653
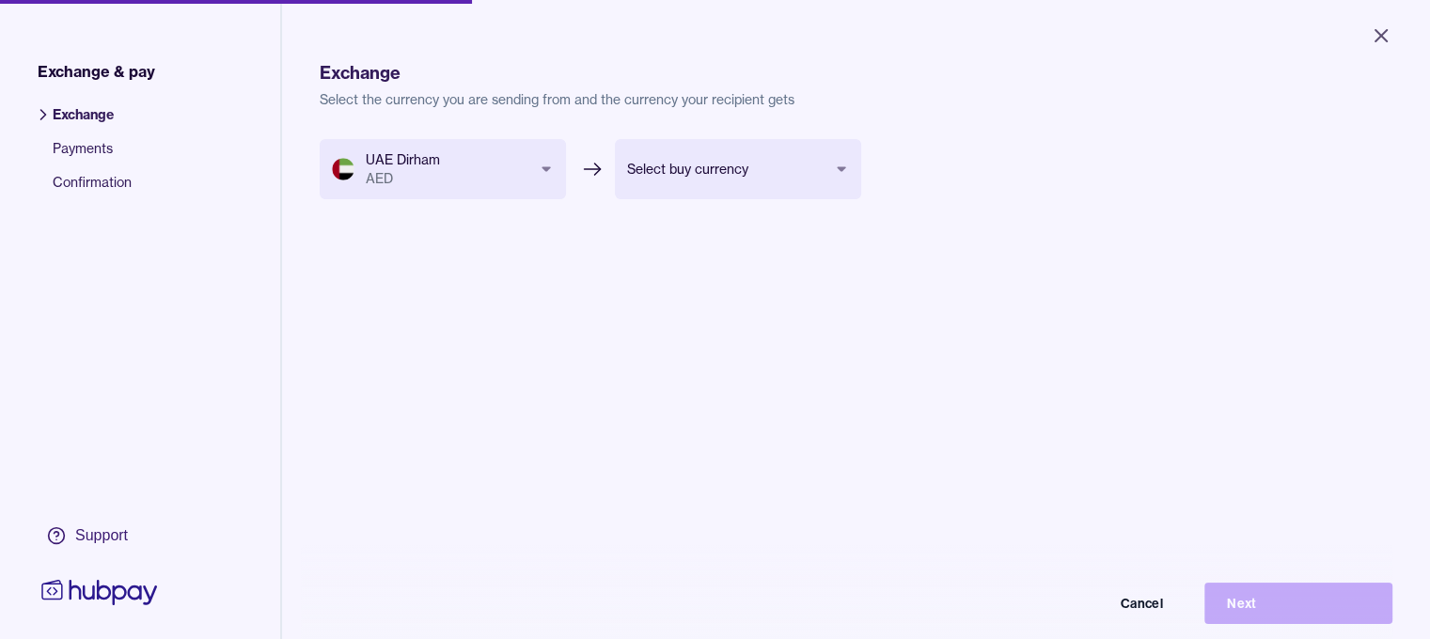
click at [793, 181] on body "Close Exchange & pay Exchange Payments Confirmation Support Exchange Select the…" at bounding box center [715, 319] width 1430 height 639
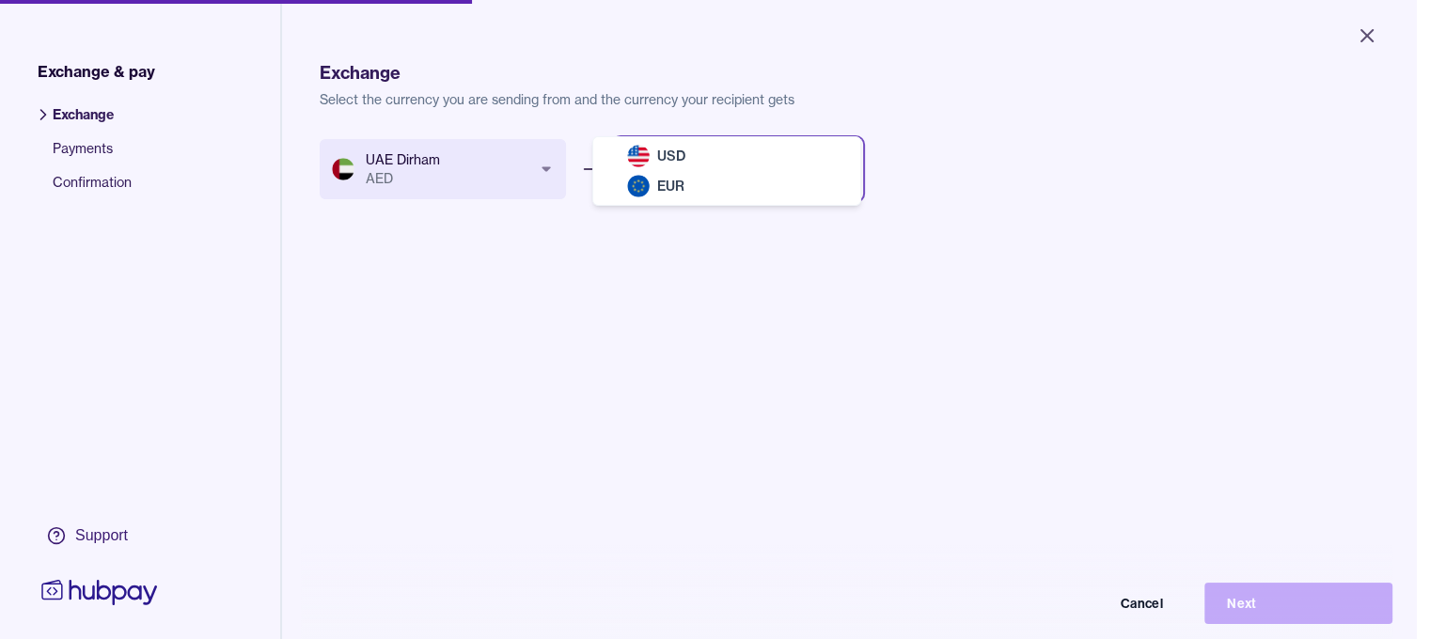
click at [458, 262] on html "Close Exchange & pay Exchange Payments Confirmation Support Exchange Select the…" at bounding box center [715, 319] width 1430 height 639
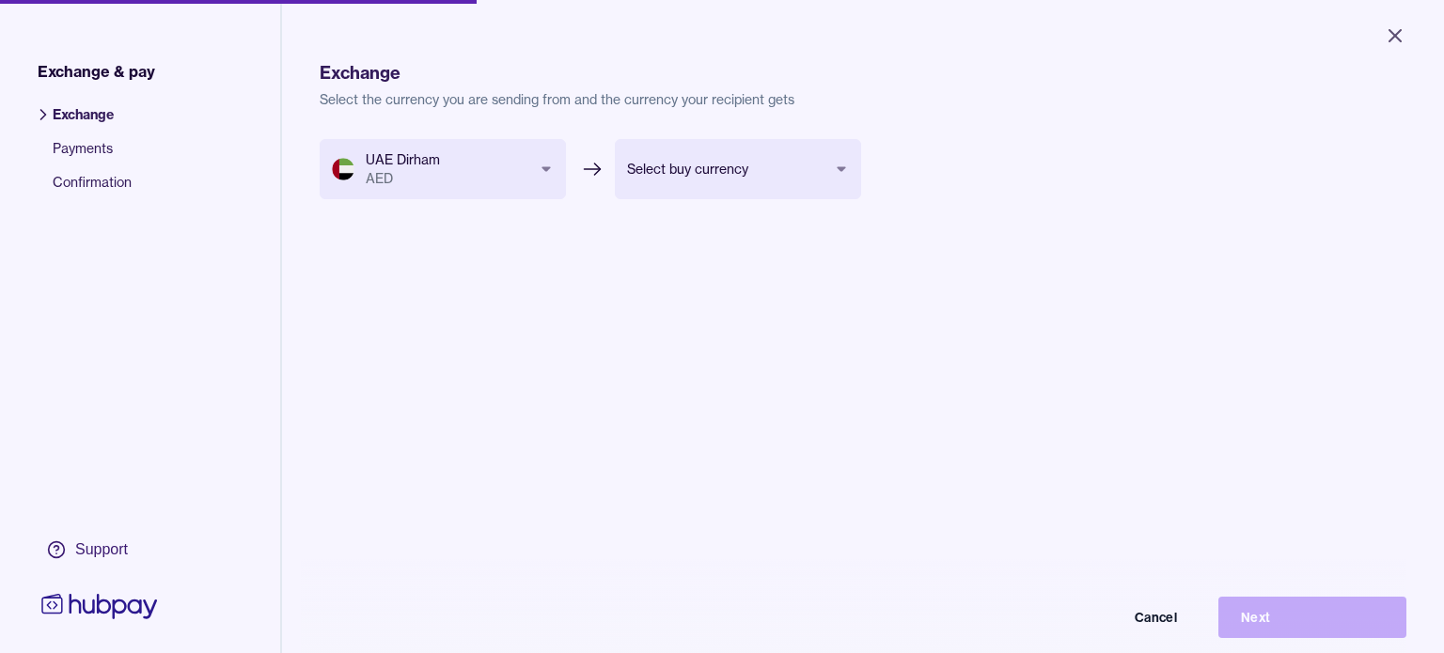
click at [451, 166] on body "Close Exchange & pay Exchange Payments Confirmation Support Exchange Select the…" at bounding box center [722, 326] width 1444 height 653
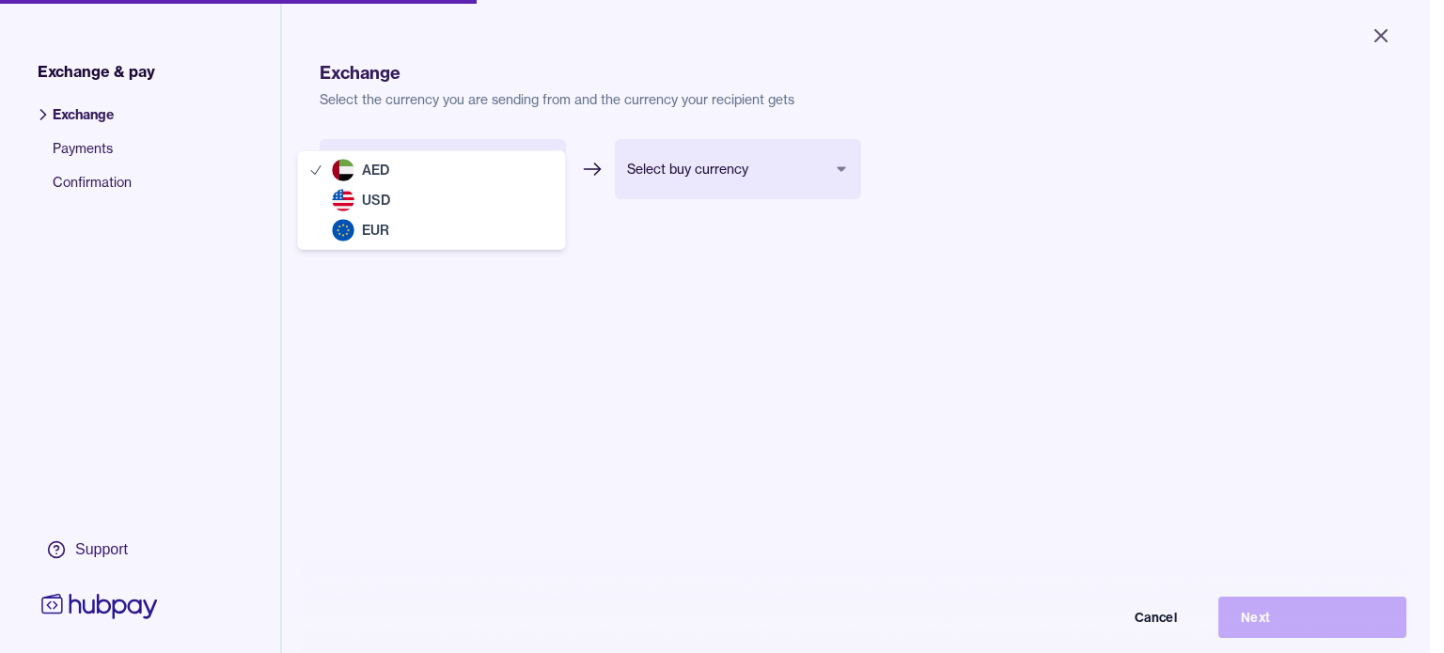
select select "***"
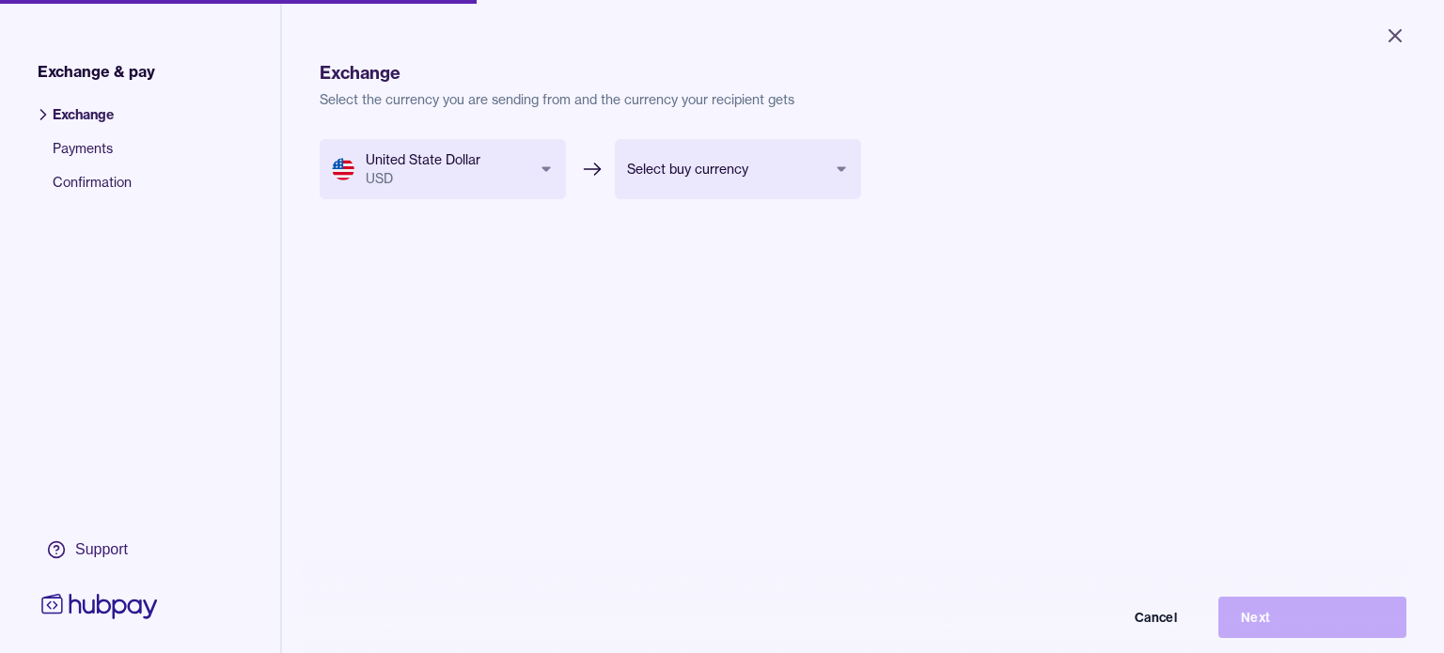
click at [791, 188] on body "Close Exchange & pay Exchange Payments Confirmation Support Exchange Select the…" at bounding box center [722, 326] width 1444 height 653
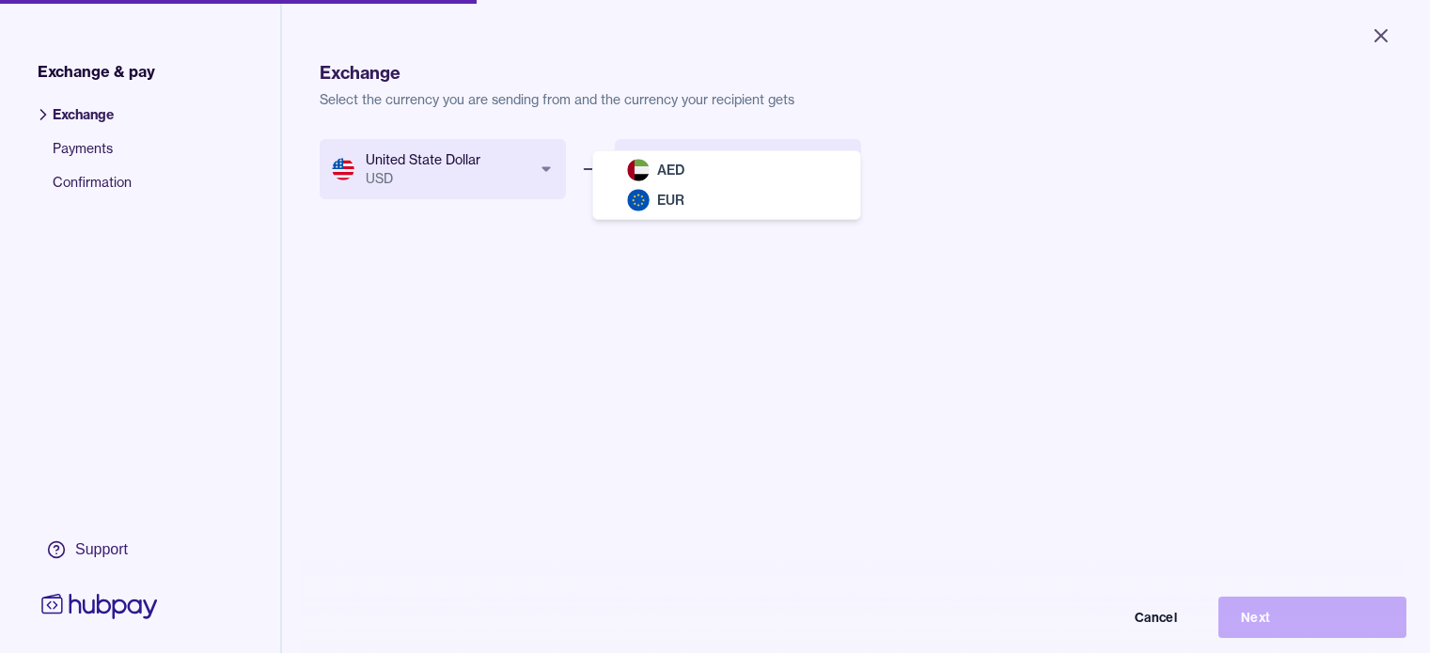
select select "***"
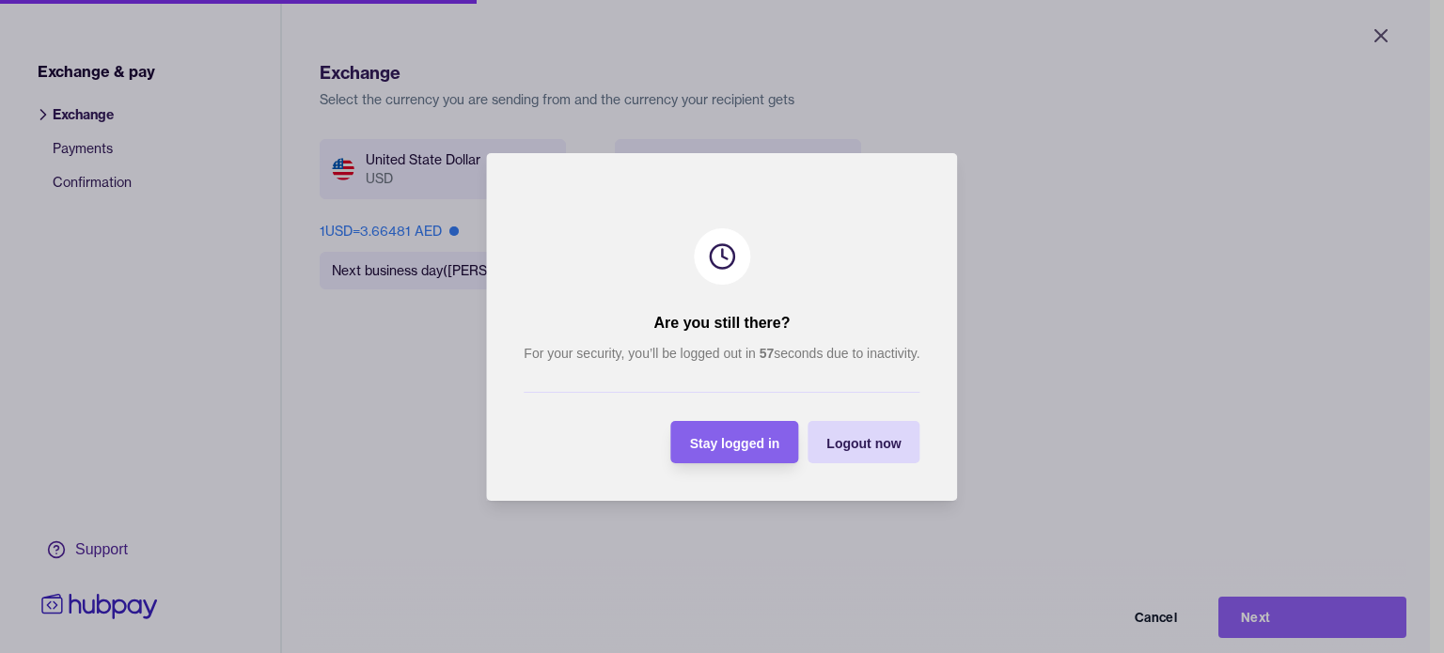
click at [758, 443] on span "Stay logged in" at bounding box center [735, 442] width 90 height 15
